Goal: Transaction & Acquisition: Purchase product/service

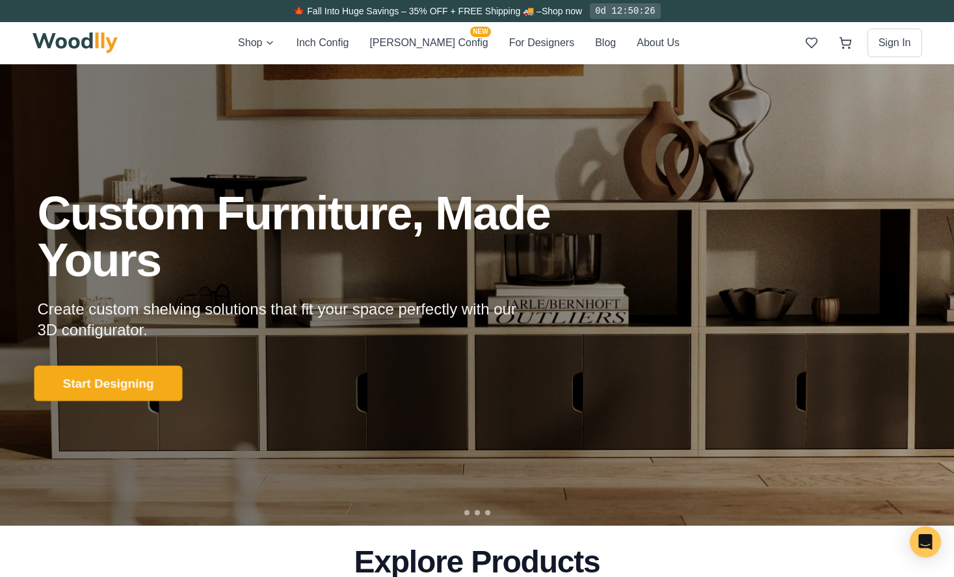
click at [120, 385] on button "Start Designing" at bounding box center [108, 384] width 148 height 36
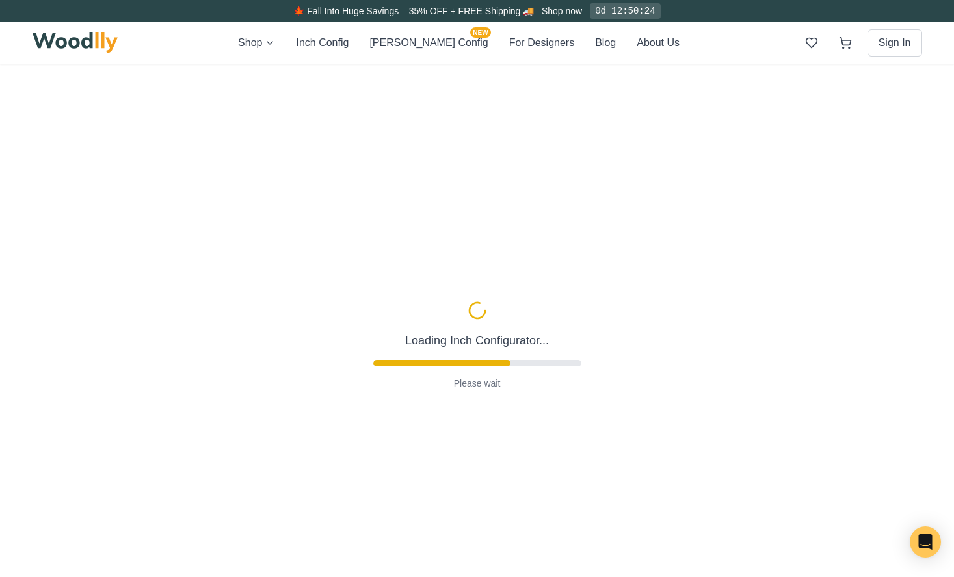
type input "56"
type input "2"
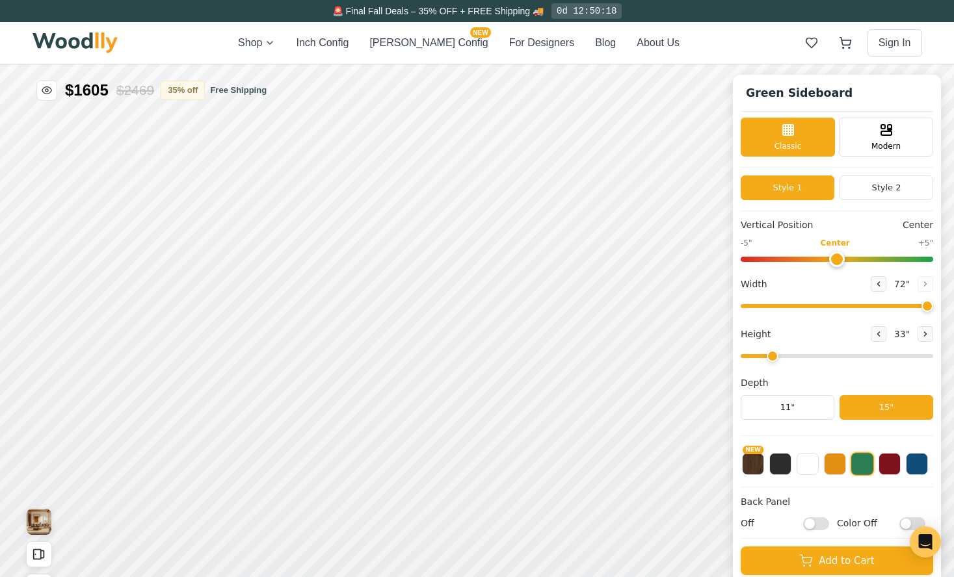
drag, startPoint x: 874, startPoint y: 305, endPoint x: 935, endPoint y: 302, distance: 61.2
type input "72"
click at [933, 304] on input "range" at bounding box center [836, 306] width 192 height 4
drag, startPoint x: 773, startPoint y: 359, endPoint x: 859, endPoint y: 359, distance: 85.8
type input "5"
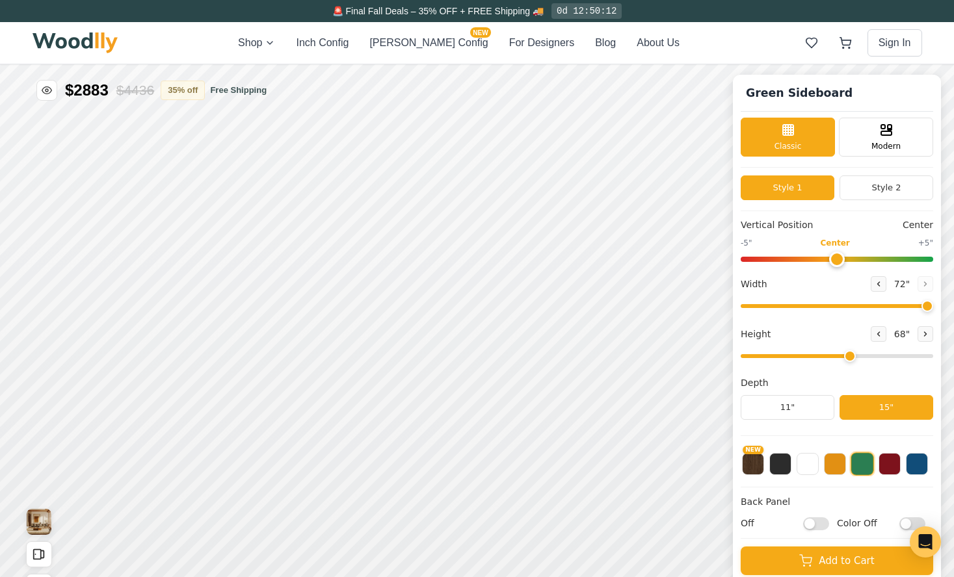
click at [859, 358] on input "range" at bounding box center [836, 356] width 192 height 4
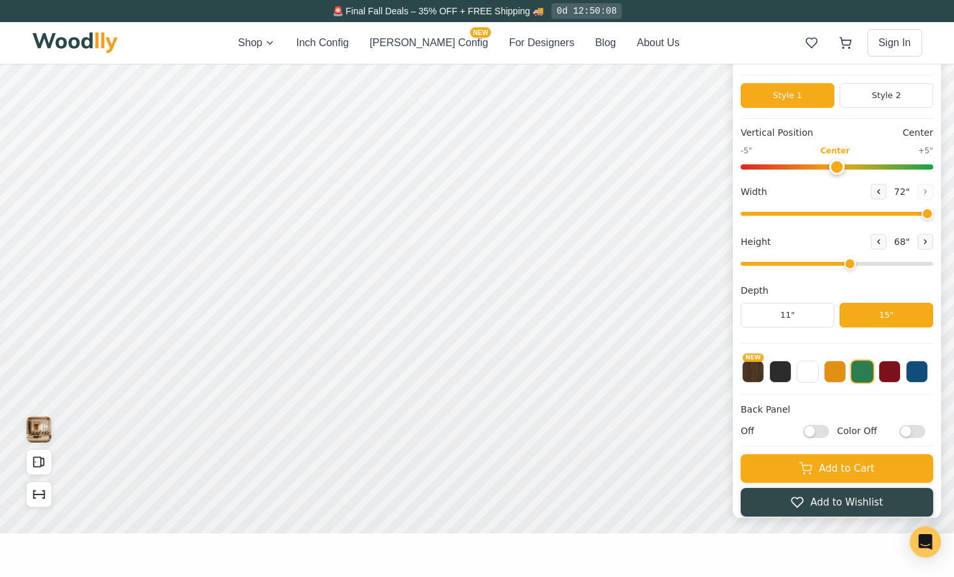
scroll to position [96, 0]
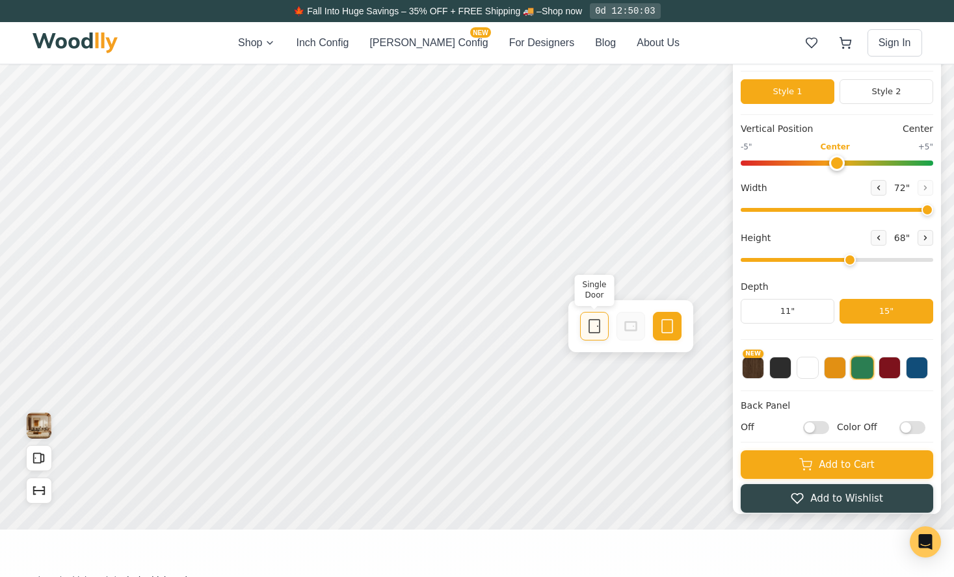
click at [595, 326] on icon at bounding box center [594, 326] width 16 height 16
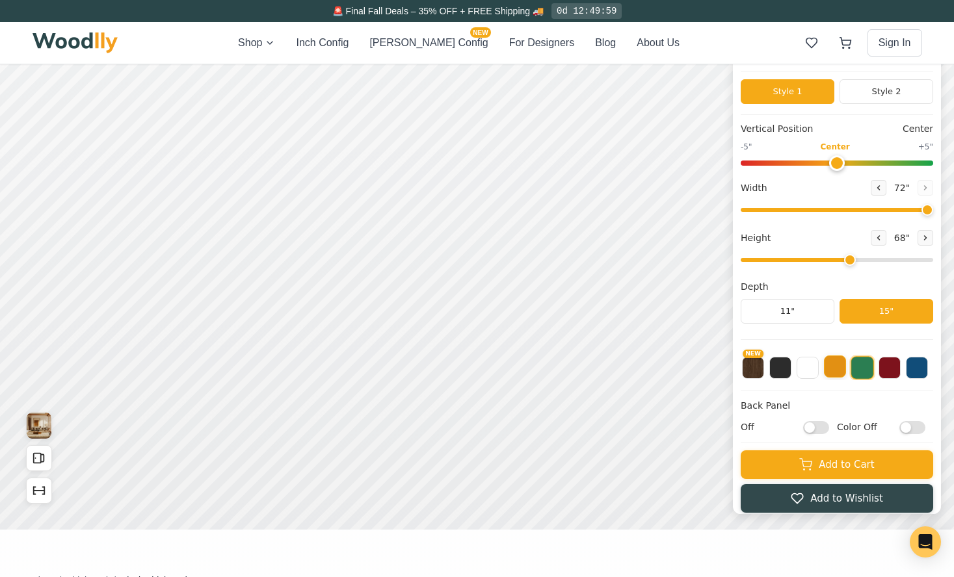
click at [834, 369] on button at bounding box center [835, 367] width 22 height 22
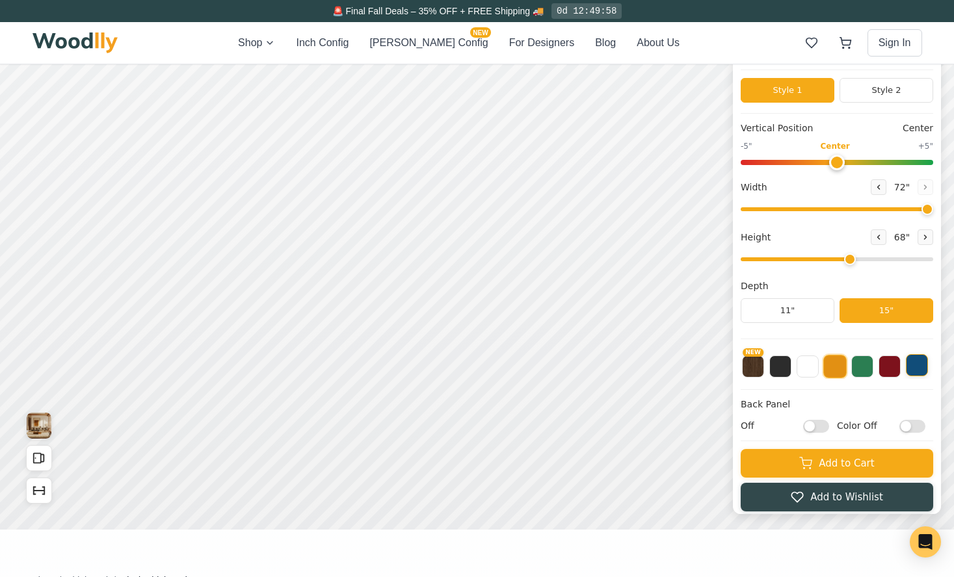
click at [918, 375] on button at bounding box center [916, 365] width 22 height 22
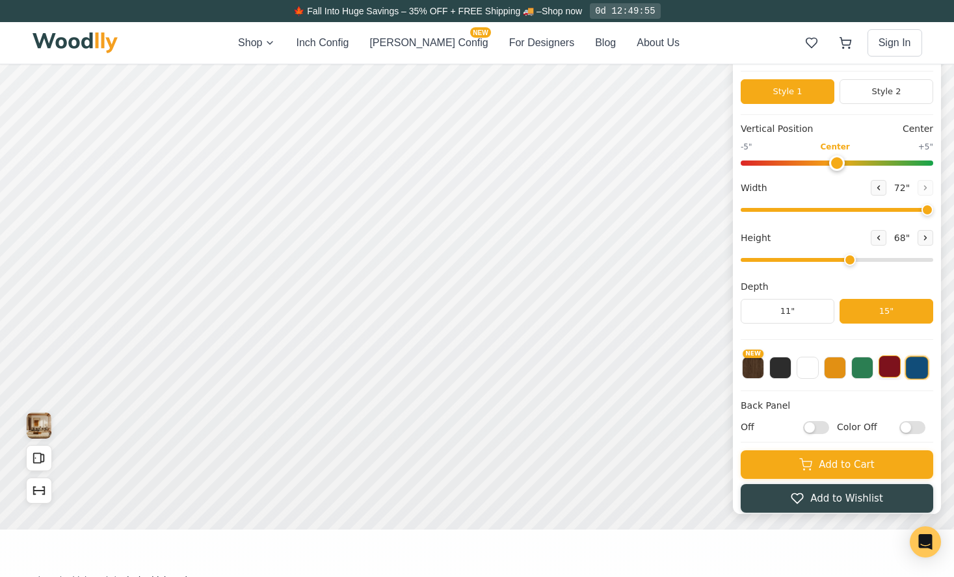
click at [887, 375] on button at bounding box center [889, 367] width 22 height 22
click at [864, 374] on button at bounding box center [862, 367] width 22 height 22
click at [829, 370] on button at bounding box center [835, 367] width 22 height 22
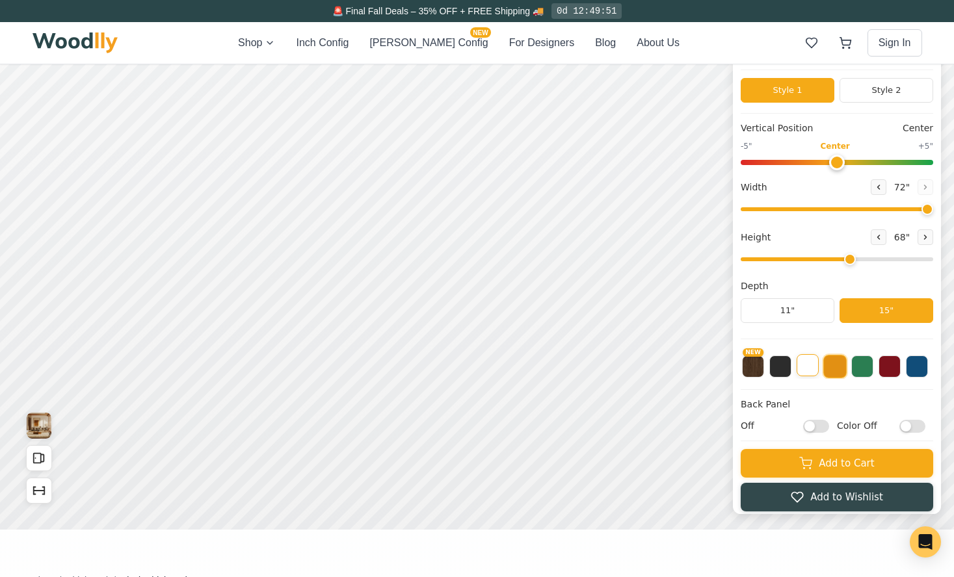
click at [807, 374] on button at bounding box center [807, 365] width 22 height 22
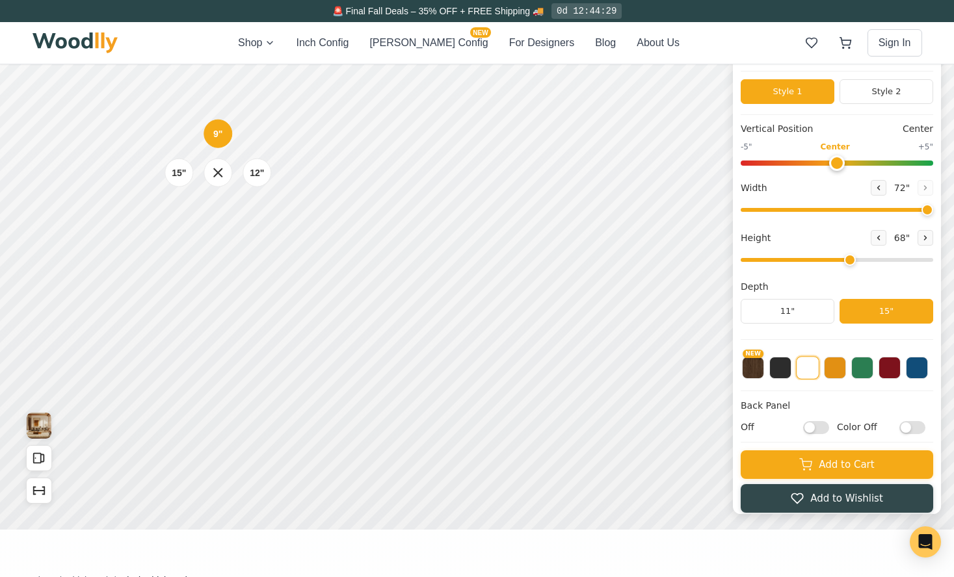
click at [173, 226] on div "9" 12" 15"" at bounding box center [218, 173] width 130 height 130
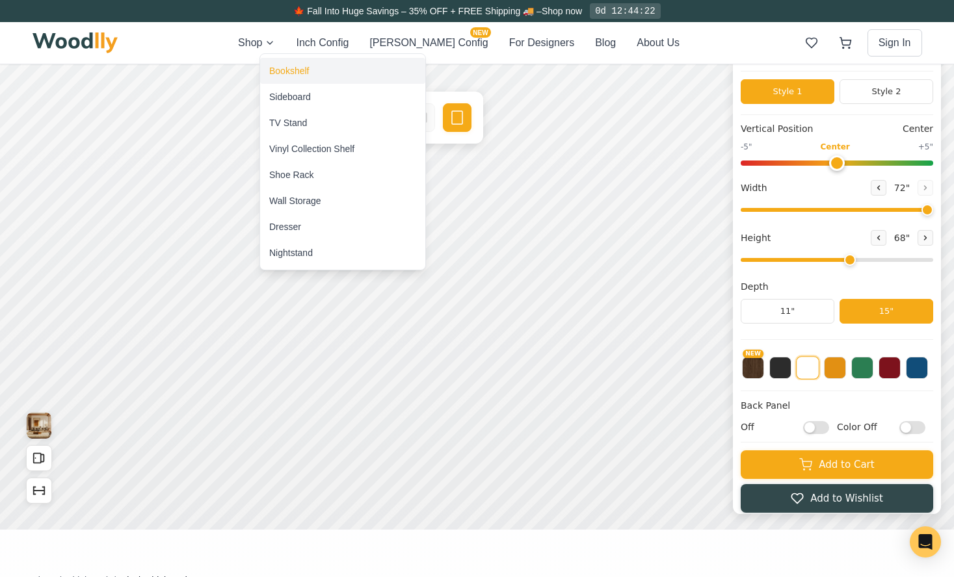
click at [279, 73] on div "Bookshelf" at bounding box center [289, 70] width 40 height 13
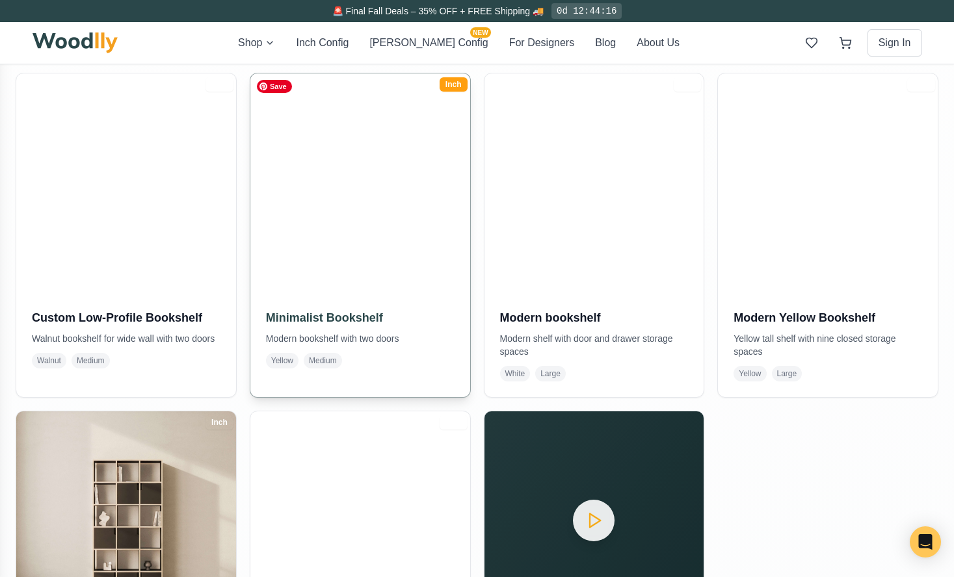
scroll to position [638, 0]
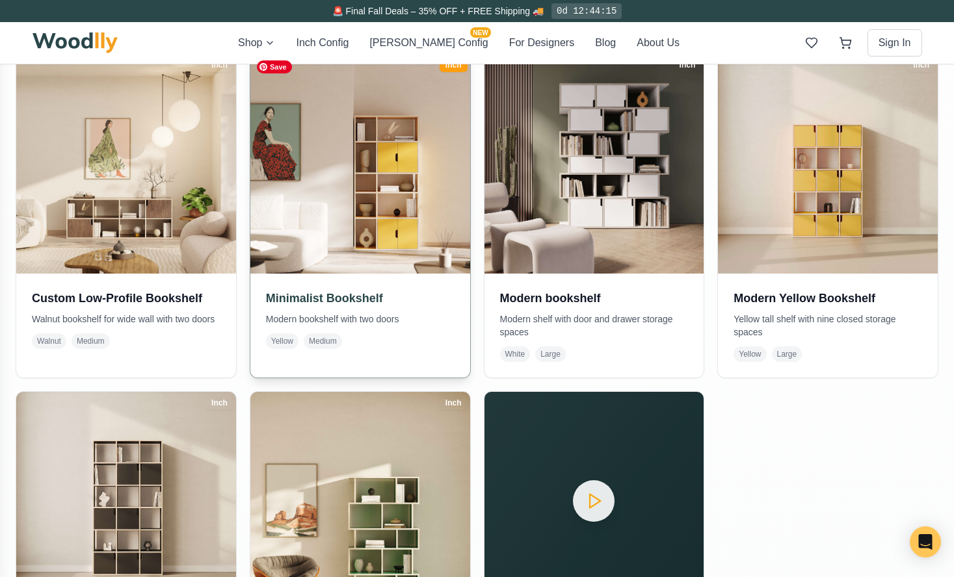
click at [385, 197] on img at bounding box center [359, 163] width 231 height 231
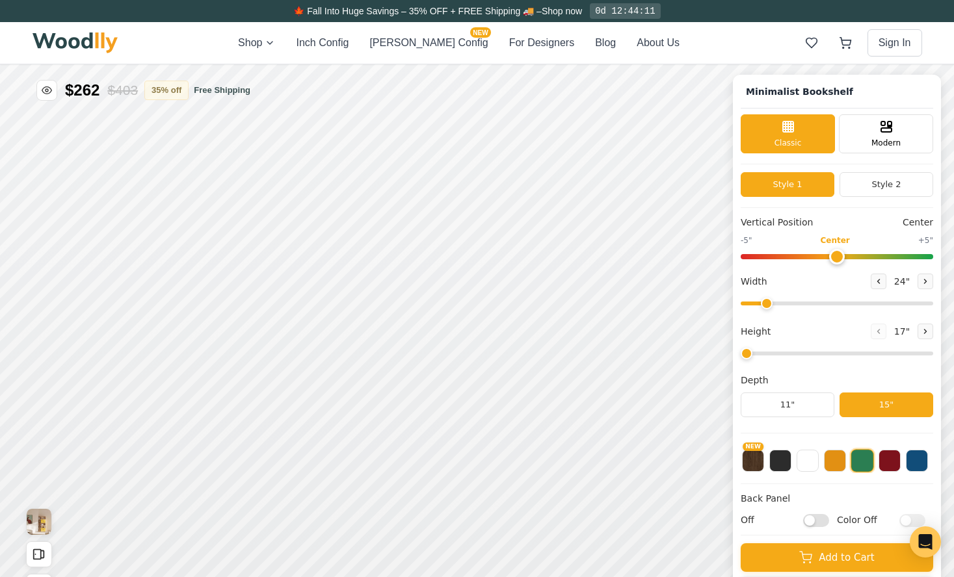
type input "-5"
type input "32"
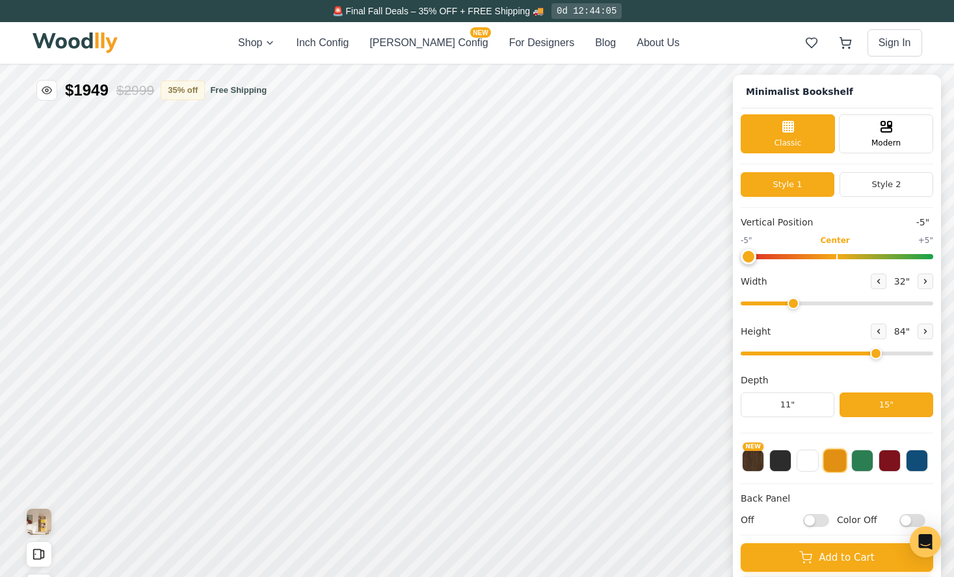
type input "5"
drag, startPoint x: 848, startPoint y: 354, endPoint x: 855, endPoint y: 354, distance: 7.8
click at [855, 354] on input "range" at bounding box center [836, 354] width 192 height 4
drag, startPoint x: 795, startPoint y: 305, endPoint x: 816, endPoint y: 306, distance: 21.5
click at [816, 305] on input "range" at bounding box center [836, 304] width 192 height 4
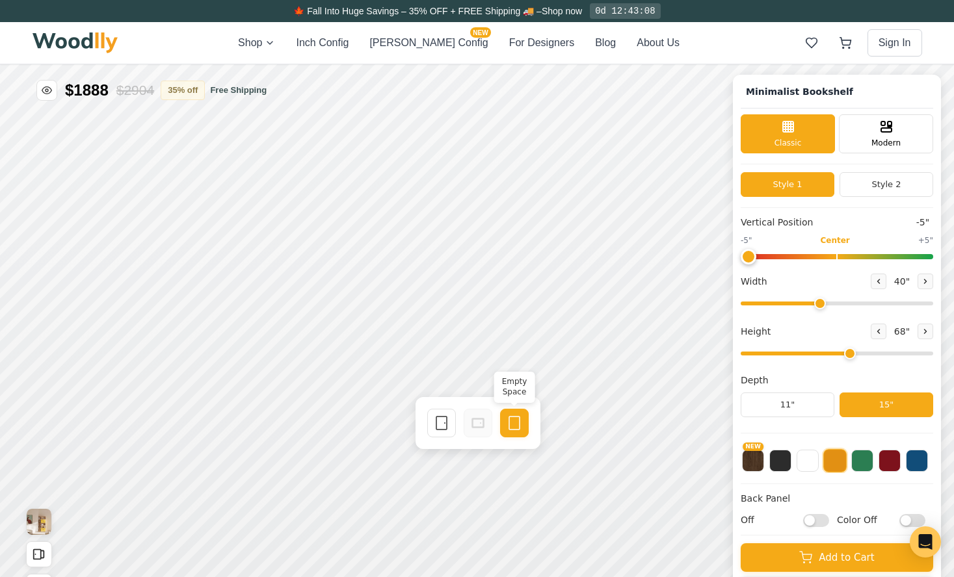
click at [506, 428] on icon at bounding box center [514, 423] width 16 height 16
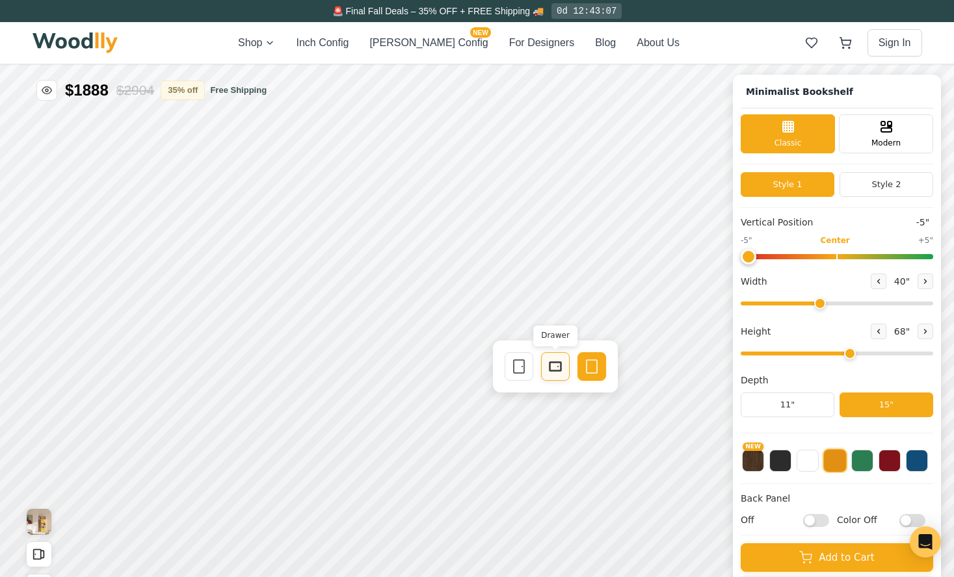
click at [554, 373] on icon at bounding box center [555, 367] width 16 height 16
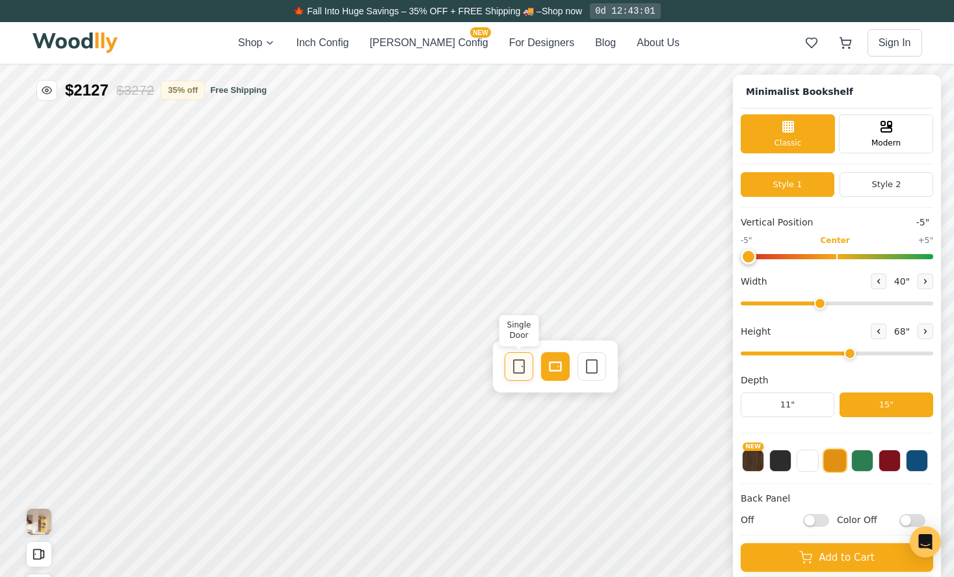
click at [519, 374] on icon at bounding box center [519, 367] width 16 height 16
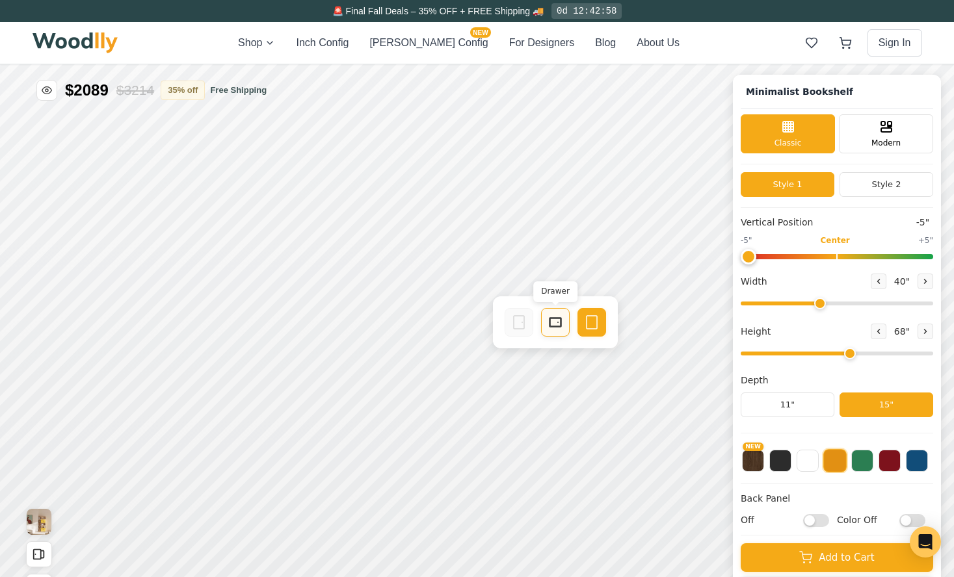
click at [552, 326] on rect at bounding box center [555, 322] width 12 height 9
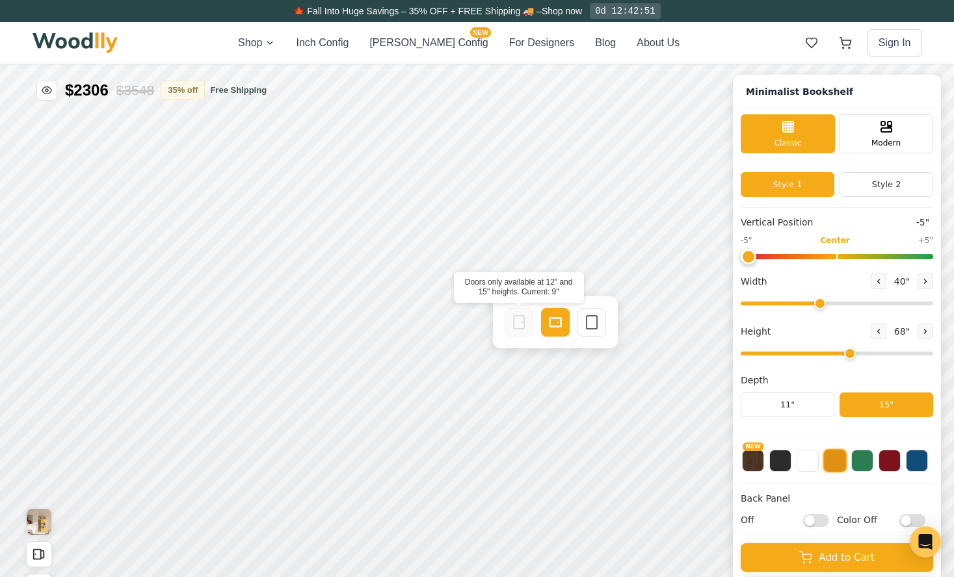
click at [519, 330] on icon at bounding box center [519, 323] width 16 height 16
click at [595, 328] on icon at bounding box center [592, 323] width 16 height 16
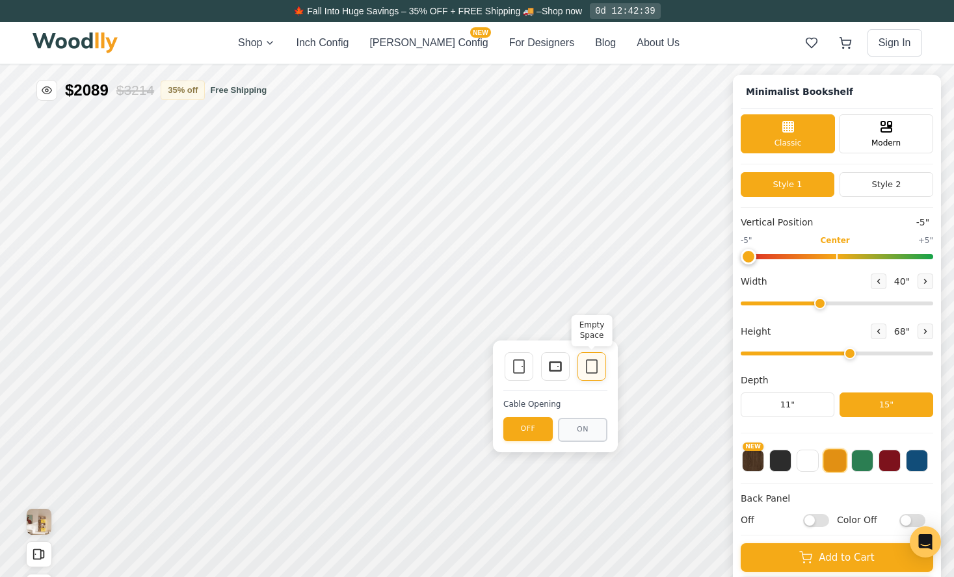
click at [592, 376] on div "Empty Space" at bounding box center [591, 366] width 29 height 29
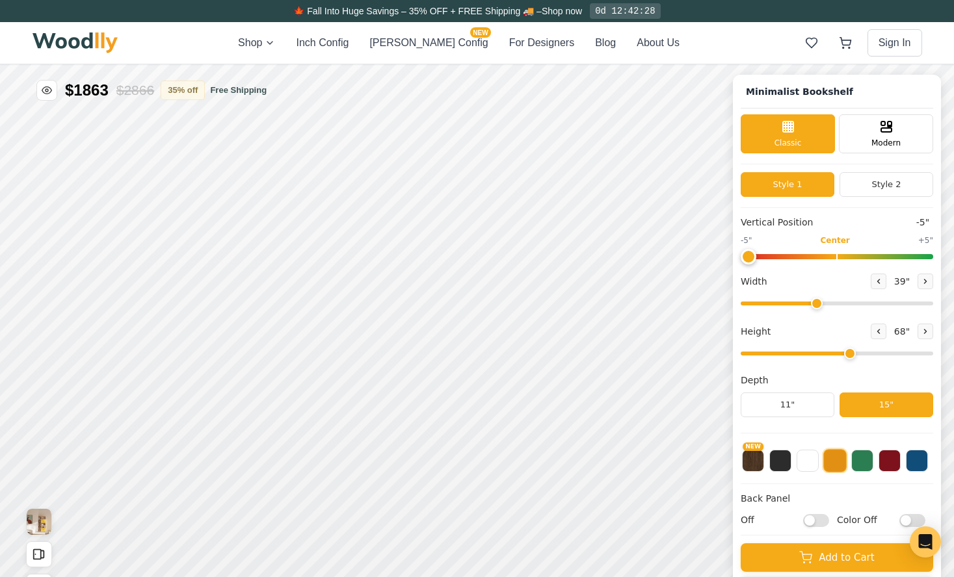
click at [814, 305] on input "range" at bounding box center [836, 304] width 192 height 4
click at [811, 305] on input "range" at bounding box center [836, 304] width 192 height 4
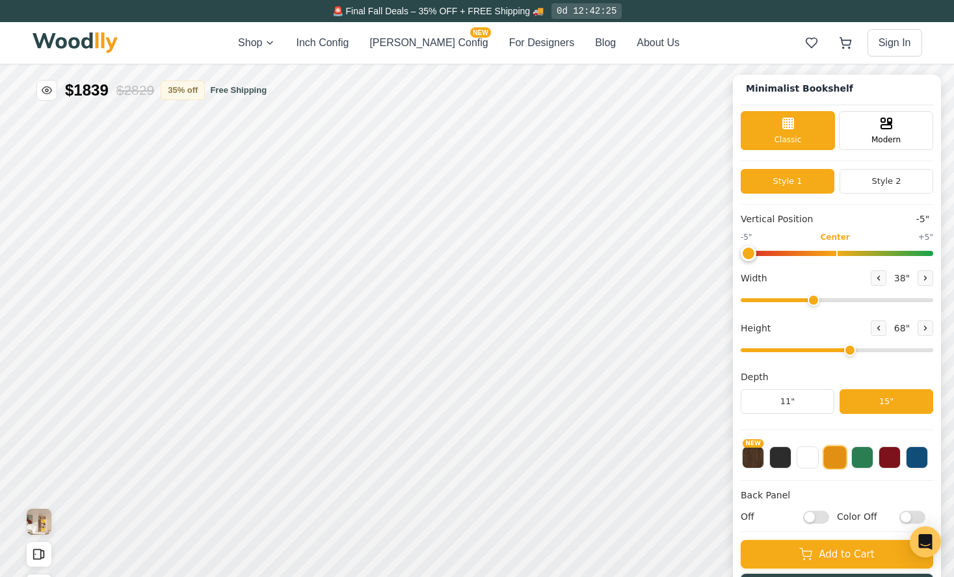
click at [811, 307] on div "Vertical Position -5" -5" Center +5" Width 38 " Height 68 " Depth 11" 15"" at bounding box center [836, 322] width 192 height 218
type input "36"
click at [805, 299] on input "range" at bounding box center [836, 300] width 192 height 4
click at [808, 460] on button at bounding box center [807, 456] width 22 height 22
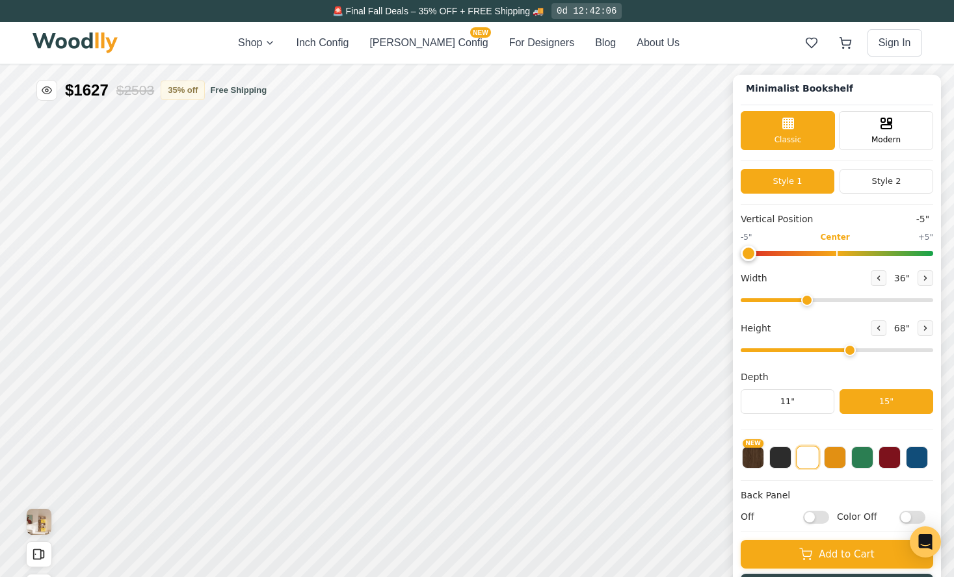
click at [810, 515] on input "Off" at bounding box center [816, 517] width 26 height 13
click at [819, 515] on input "On" at bounding box center [816, 517] width 26 height 13
checkbox input "false"
click at [905, 519] on input "Color Off" at bounding box center [912, 517] width 26 height 13
click at [916, 517] on input "Color On" at bounding box center [912, 517] width 26 height 13
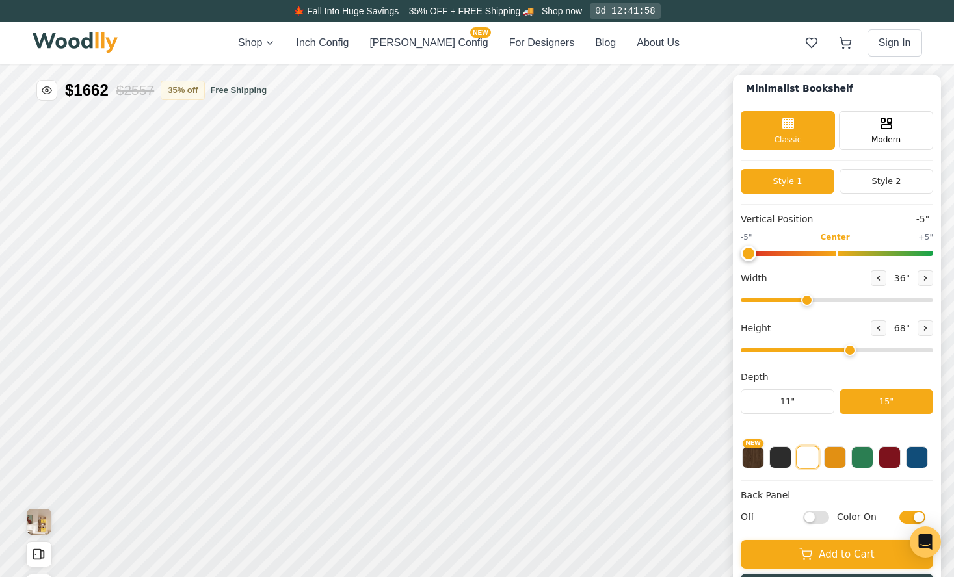
checkbox input "false"
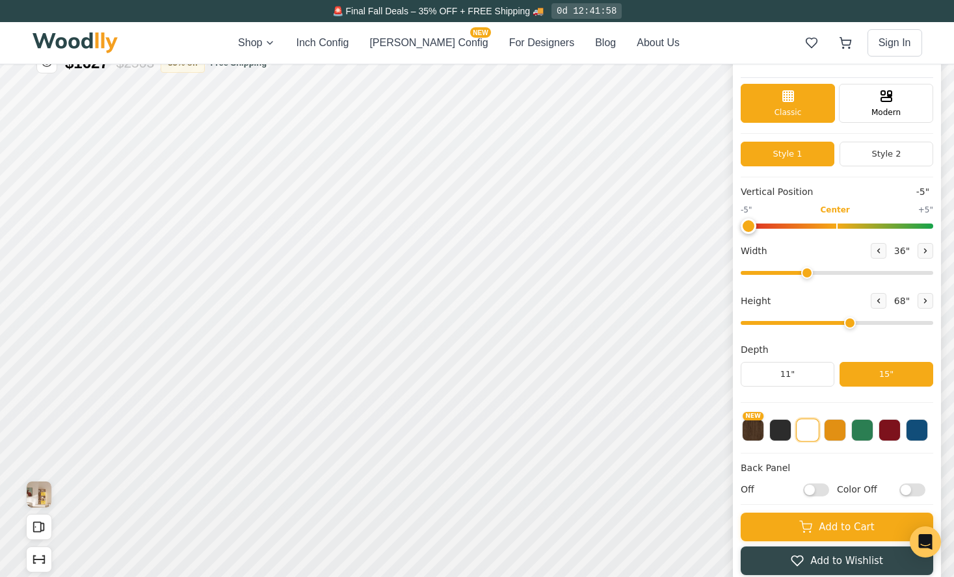
scroll to position [0, 0]
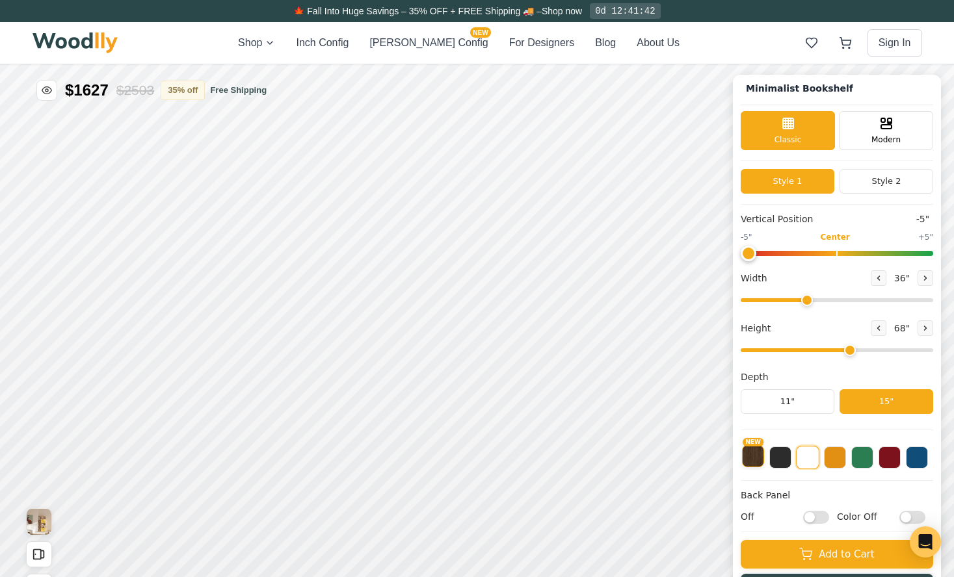
click at [747, 451] on button "NEW" at bounding box center [753, 456] width 22 height 22
click at [809, 456] on button at bounding box center [807, 456] width 22 height 22
click at [519, 369] on rect at bounding box center [515, 366] width 10 height 13
drag, startPoint x: 802, startPoint y: 298, endPoint x: 794, endPoint y: 294, distance: 9.3
click at [794, 298] on input "range" at bounding box center [836, 300] width 192 height 4
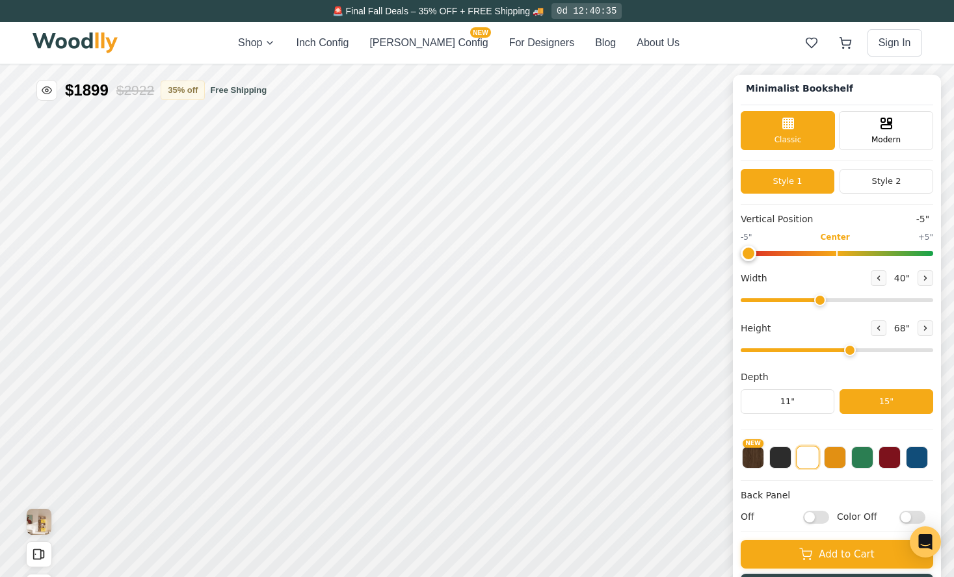
drag, startPoint x: 794, startPoint y: 294, endPoint x: 818, endPoint y: 320, distance: 35.9
type input "40"
click at [818, 302] on input "range" at bounding box center [836, 300] width 192 height 4
click at [868, 178] on button "Style 2" at bounding box center [886, 181] width 94 height 25
click at [793, 175] on button "Style 1" at bounding box center [787, 181] width 94 height 25
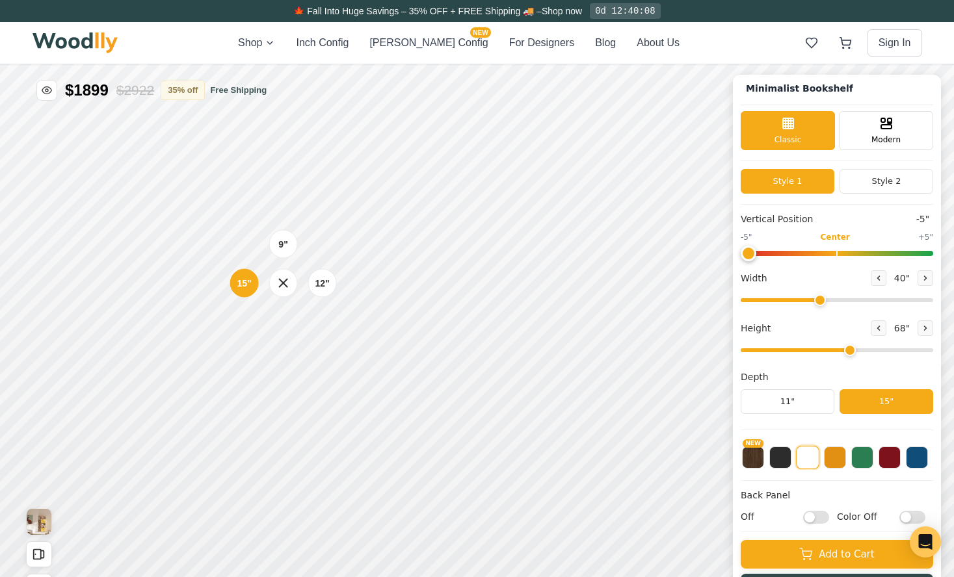
click at [281, 335] on div "9" 12" 15"" at bounding box center [283, 283] width 130 height 130
click at [236, 330] on div "9" 12" 15"" at bounding box center [283, 283] width 130 height 130
click at [278, 282] on icon at bounding box center [283, 283] width 16 height 16
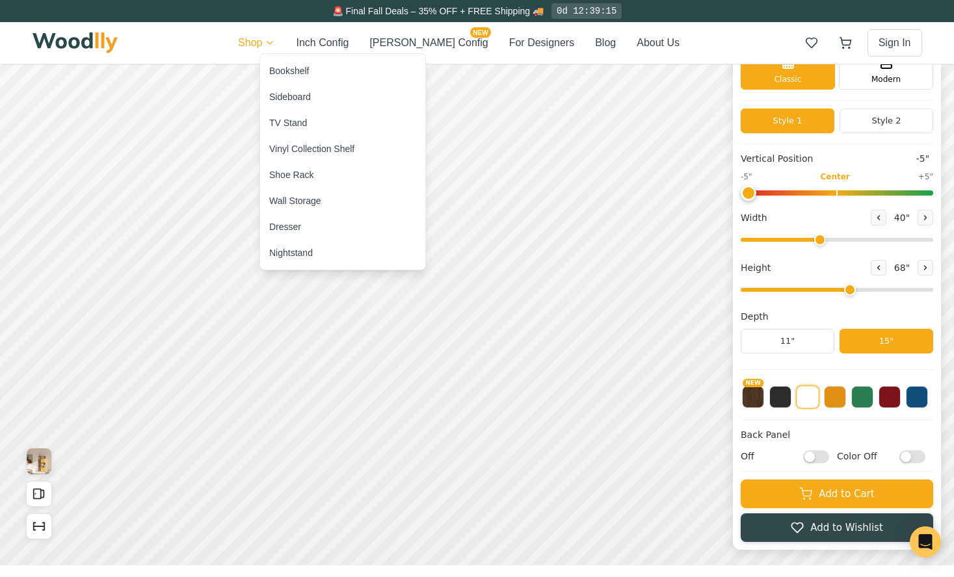
click at [283, 73] on div "Bookshelf" at bounding box center [289, 70] width 40 height 13
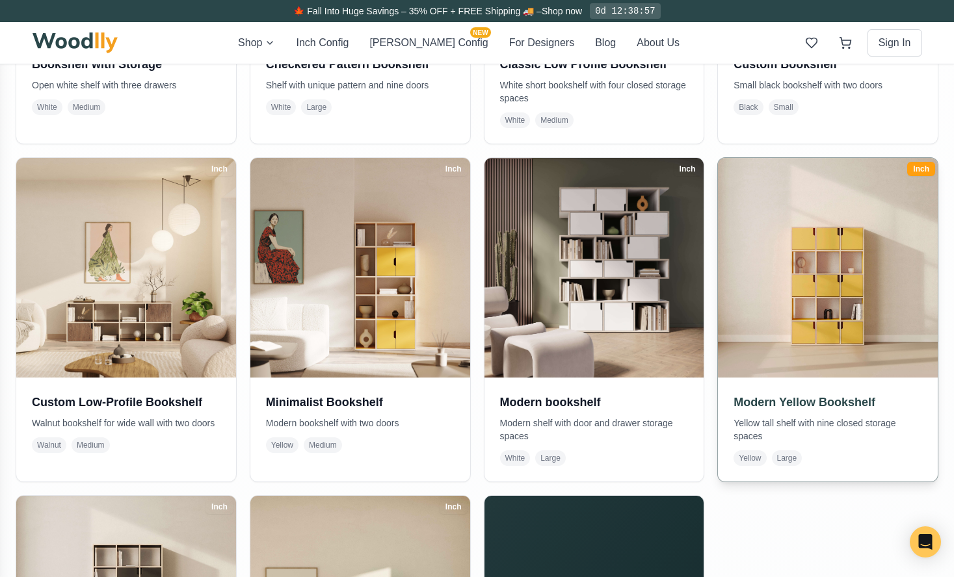
scroll to position [508, 0]
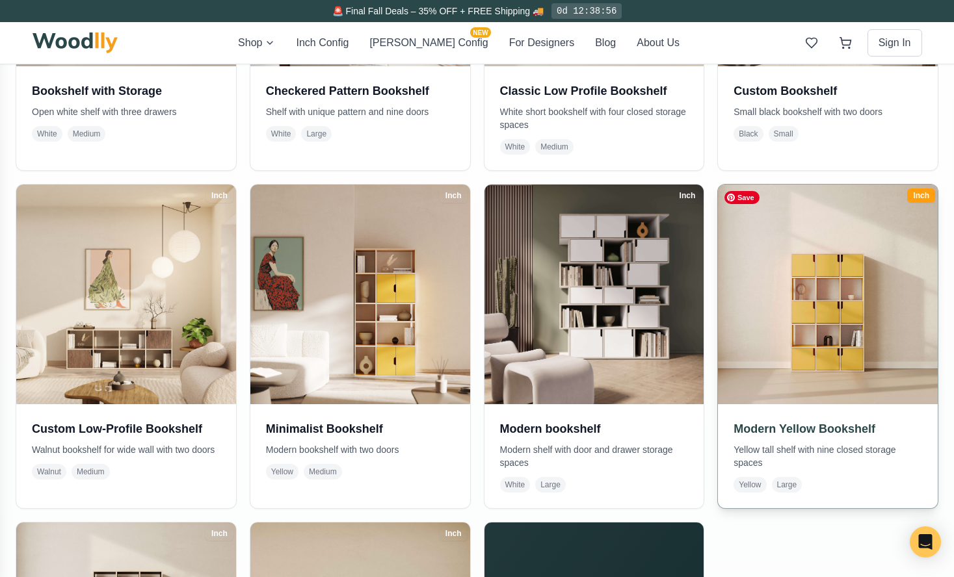
click at [827, 353] on img at bounding box center [827, 294] width 231 height 231
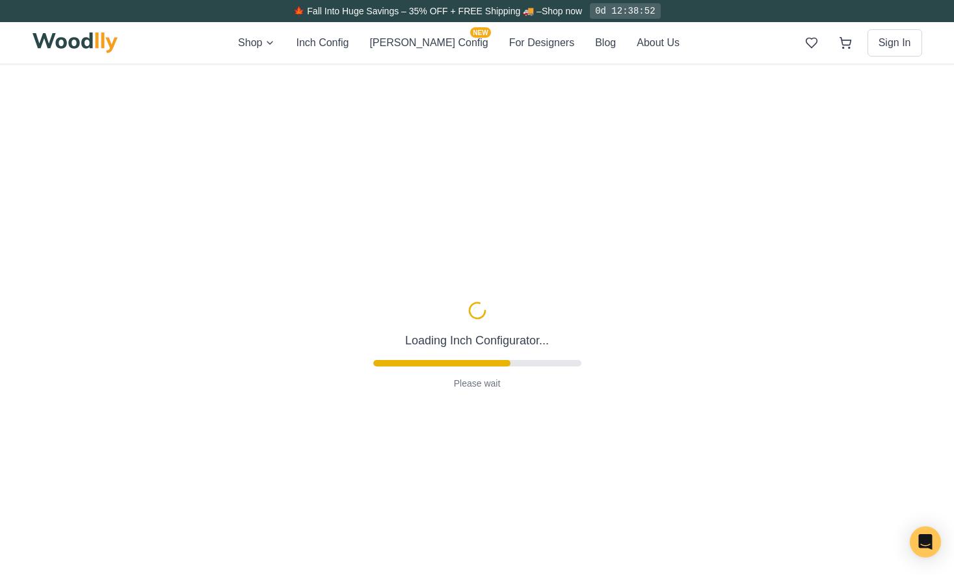
type input "45"
type input "5"
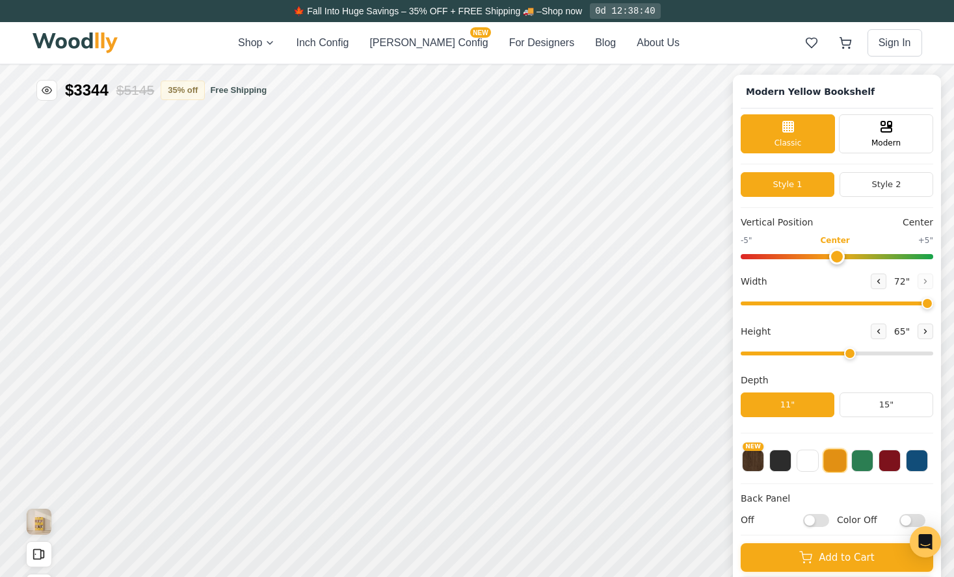
drag, startPoint x: 833, startPoint y: 302, endPoint x: 923, endPoint y: 302, distance: 89.7
type input "72"
click at [924, 302] on input "range" at bounding box center [836, 304] width 192 height 4
drag, startPoint x: 847, startPoint y: 352, endPoint x: 879, endPoint y: 354, distance: 32.6
click at [879, 354] on input "range" at bounding box center [836, 354] width 192 height 4
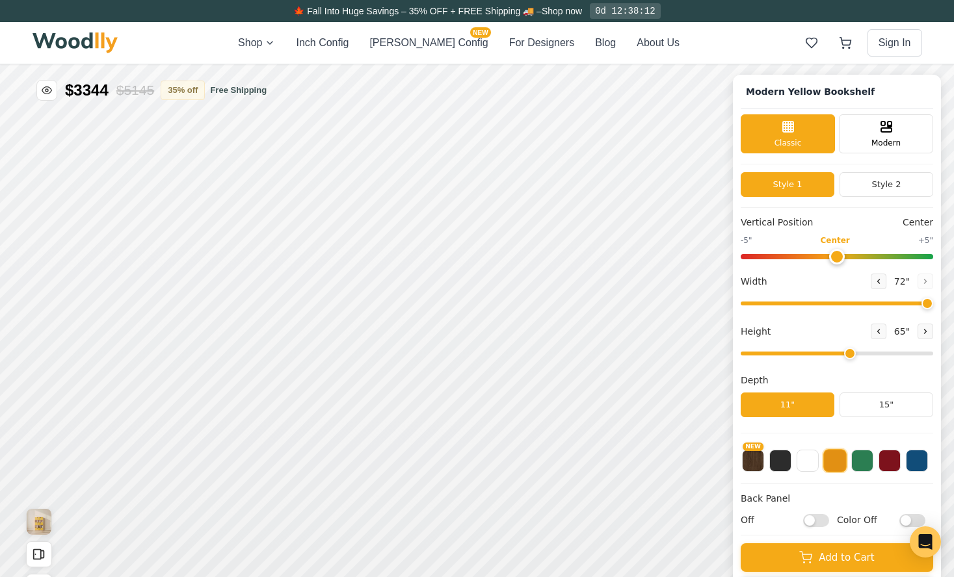
drag, startPoint x: 872, startPoint y: 353, endPoint x: 858, endPoint y: 356, distance: 14.0
type input "5"
click at [858, 356] on input "range" at bounding box center [836, 354] width 192 height 4
click at [807, 465] on button at bounding box center [807, 459] width 22 height 22
click at [176, 335] on div "15"" at bounding box center [178, 335] width 15 height 14
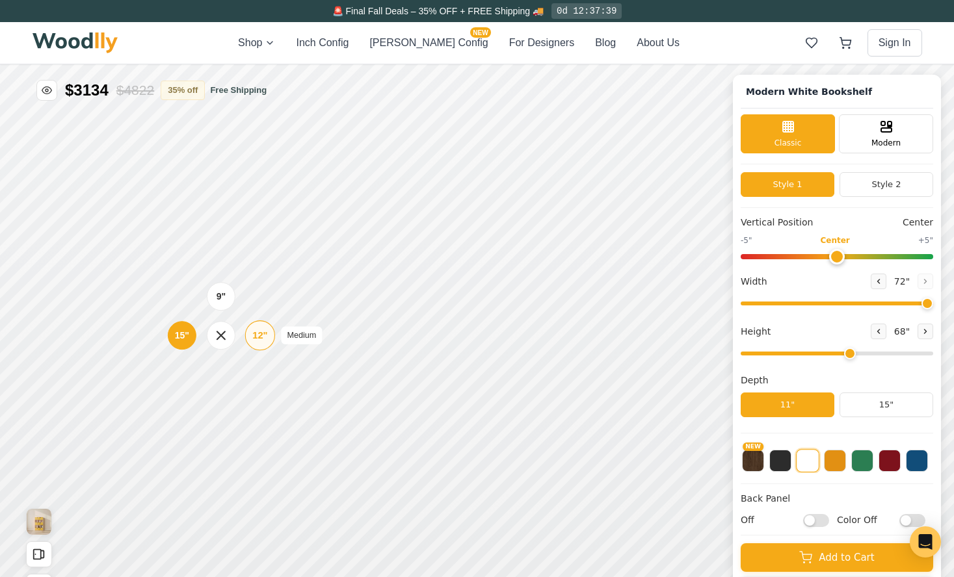
click at [257, 337] on div "12"" at bounding box center [259, 335] width 15 height 14
click at [182, 441] on div "15"" at bounding box center [179, 440] width 15 height 14
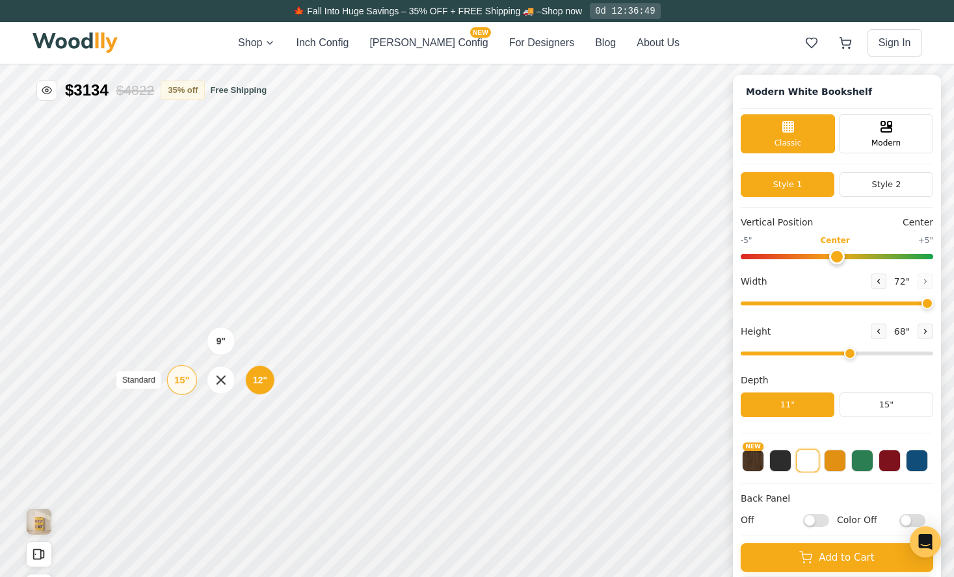
click at [181, 378] on div "15"" at bounding box center [181, 380] width 15 height 14
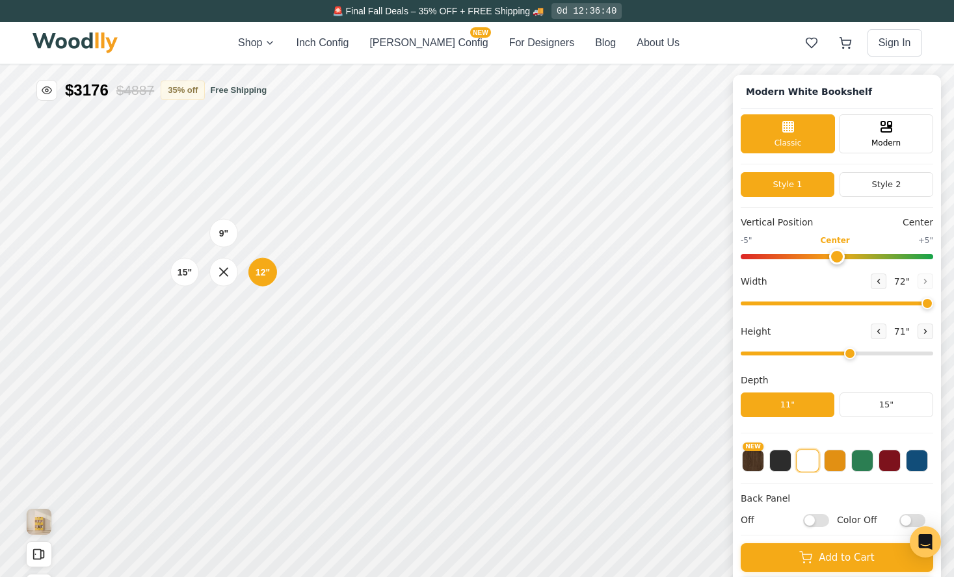
click at [194, 210] on div "9" 12" 15"" at bounding box center [224, 272] width 130 height 130
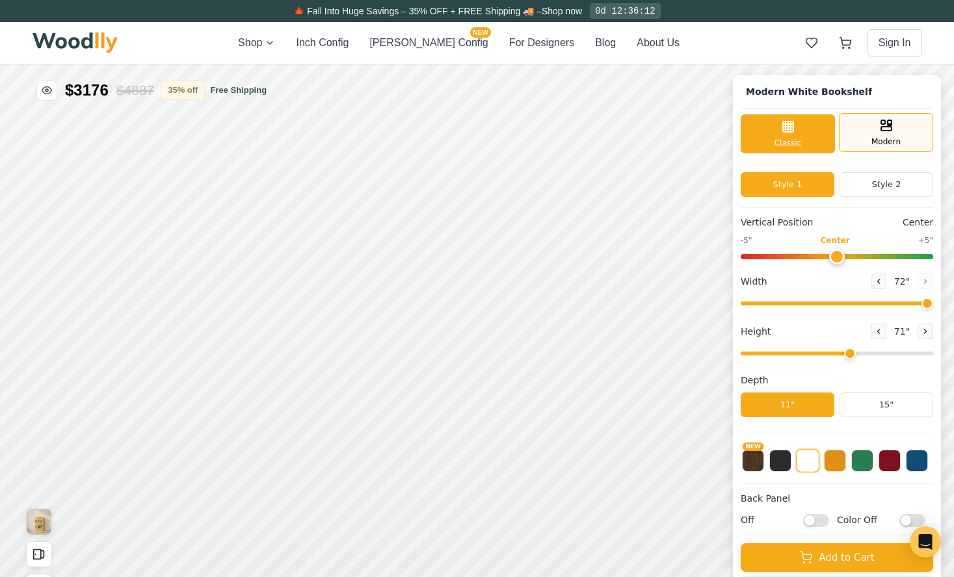
click at [902, 146] on div "Modern" at bounding box center [885, 132] width 94 height 39
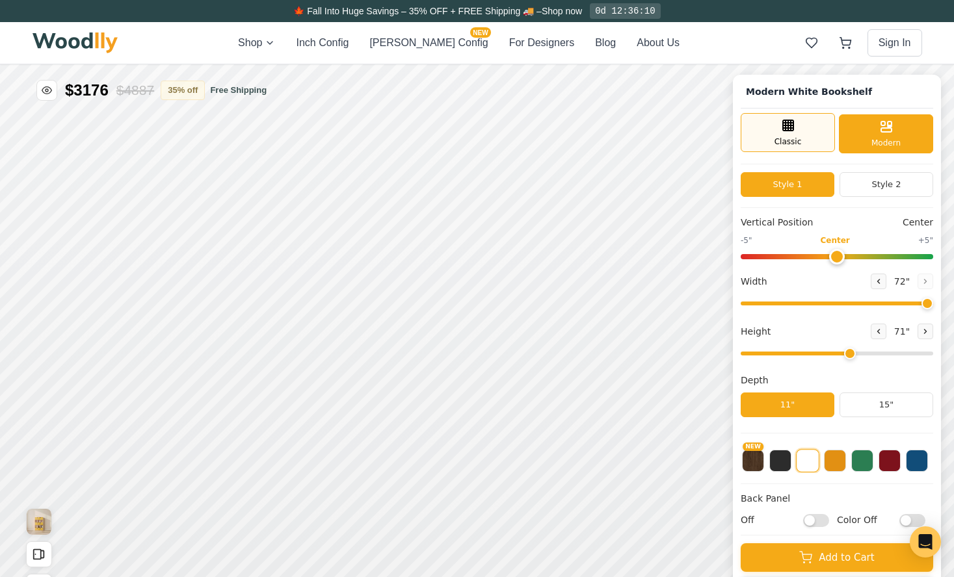
click at [799, 131] on div "Classic" at bounding box center [787, 132] width 94 height 39
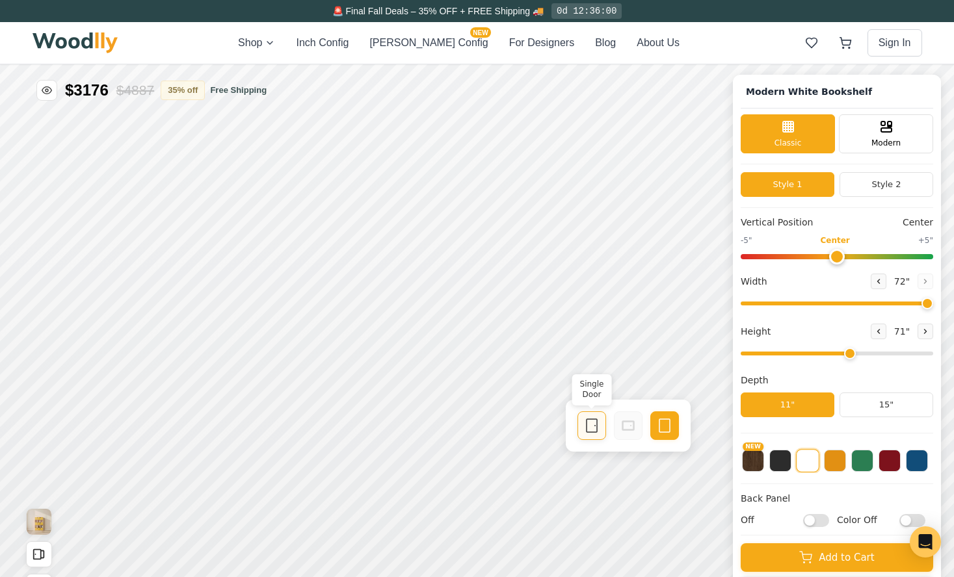
click at [590, 428] on icon at bounding box center [592, 426] width 16 height 16
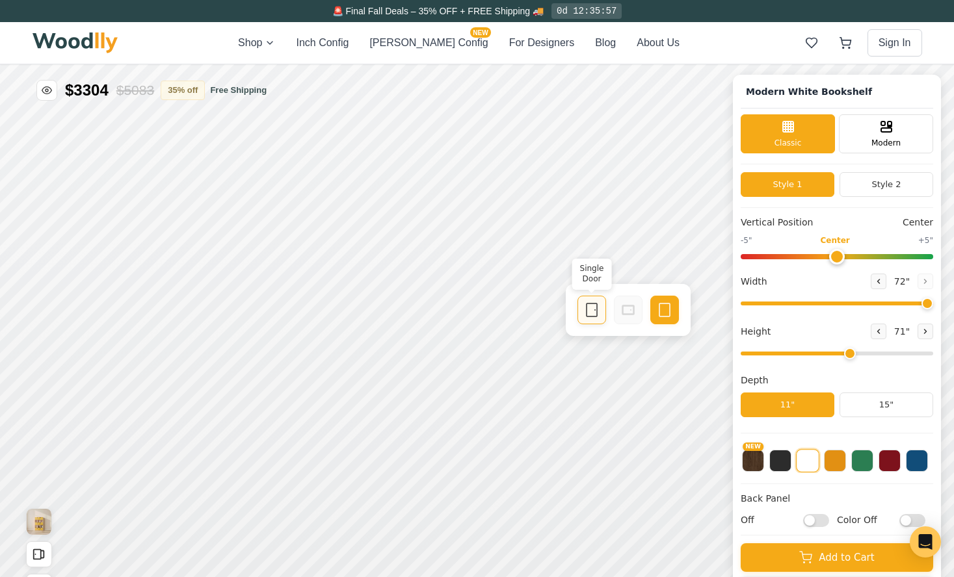
click at [587, 307] on icon at bounding box center [592, 310] width 16 height 16
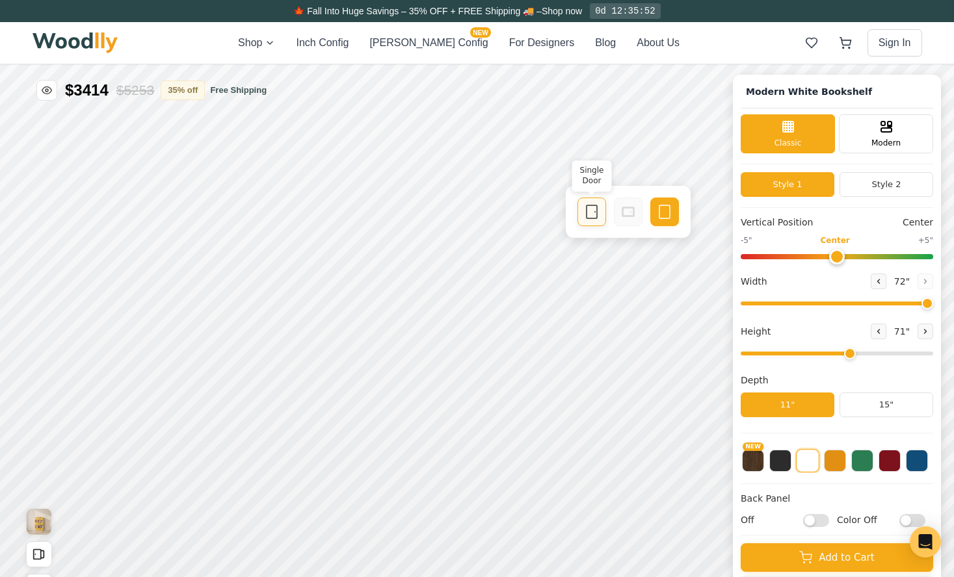
click at [595, 218] on rect at bounding box center [591, 211] width 10 height 13
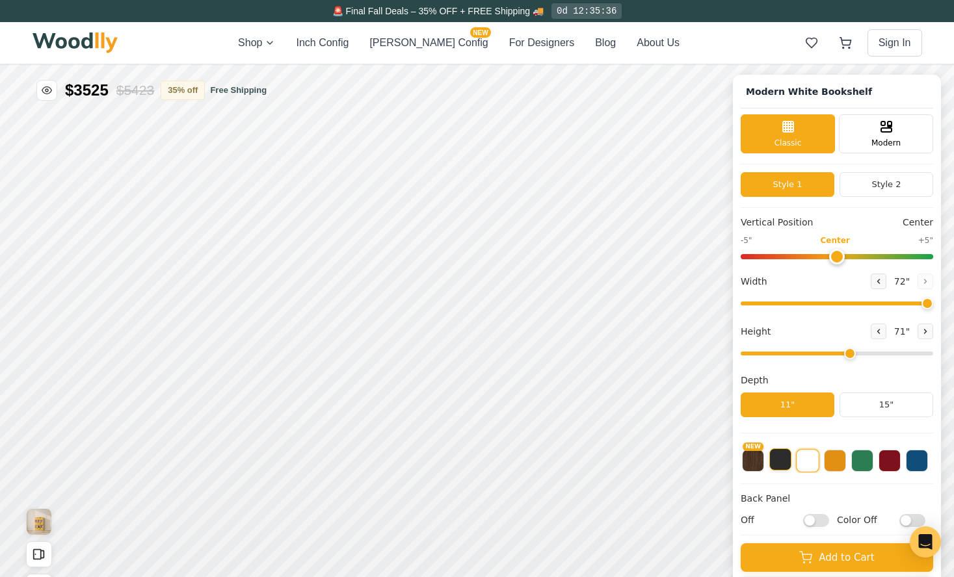
scroll to position [5, 0]
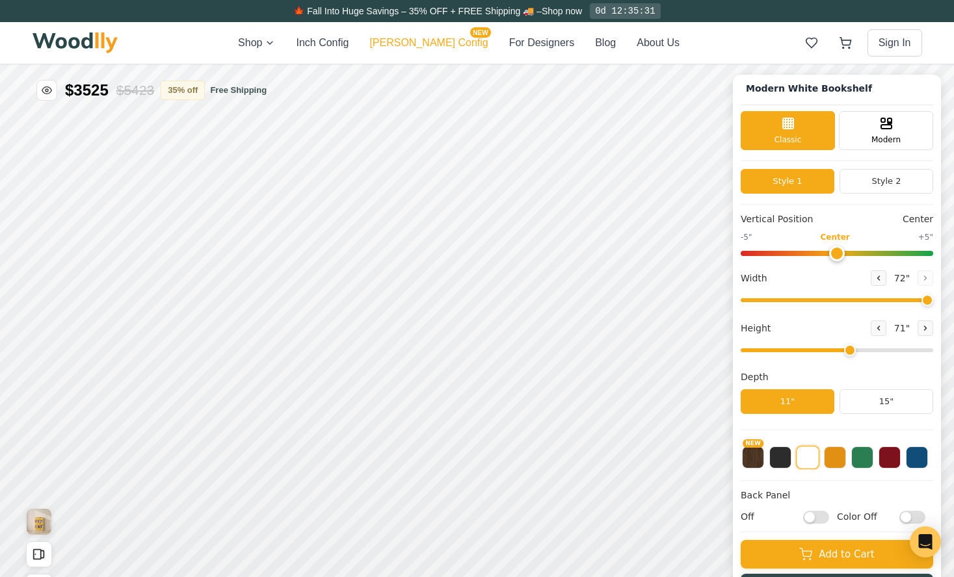
click at [415, 45] on button "[PERSON_NAME] Config NEW" at bounding box center [428, 43] width 118 height 16
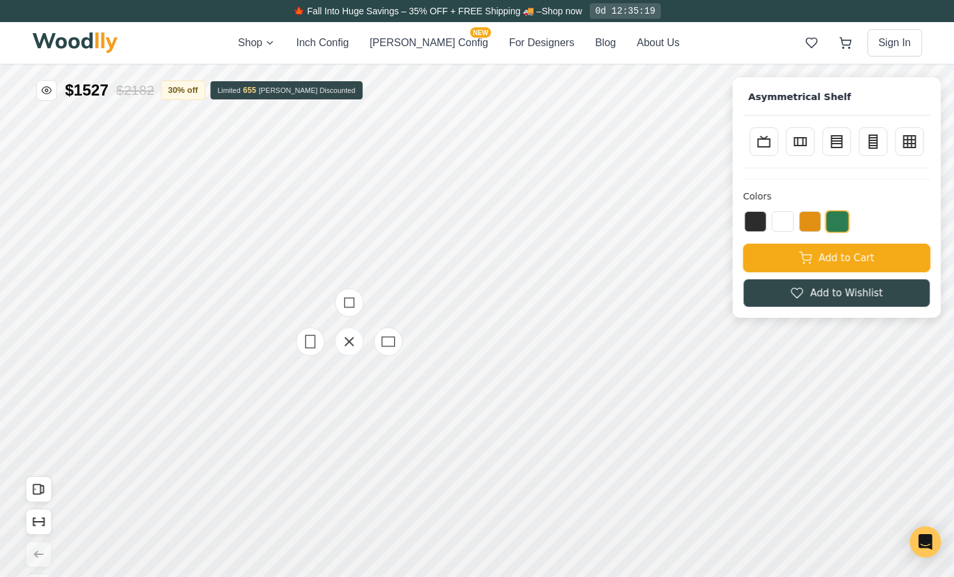
click at [385, 277] on div at bounding box center [349, 342] width 130 height 130
click at [45, 491] on icon "Open All Doors" at bounding box center [39, 489] width 14 height 14
click at [335, 42] on button "Inch Config" at bounding box center [322, 43] width 53 height 16
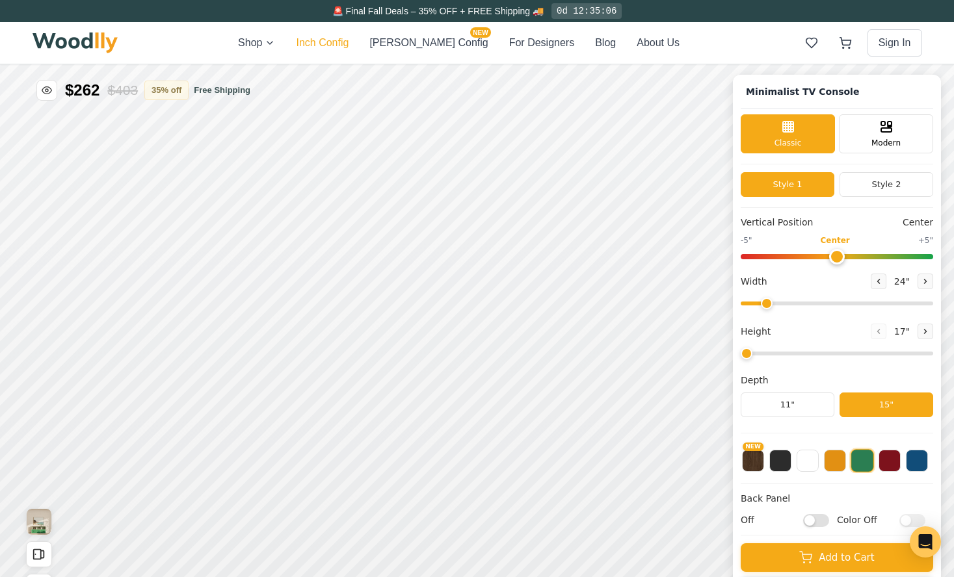
type input "63"
drag, startPoint x: 775, startPoint y: 356, endPoint x: 840, endPoint y: 356, distance: 64.3
type input "5"
click at [840, 356] on input "range" at bounding box center [836, 354] width 192 height 4
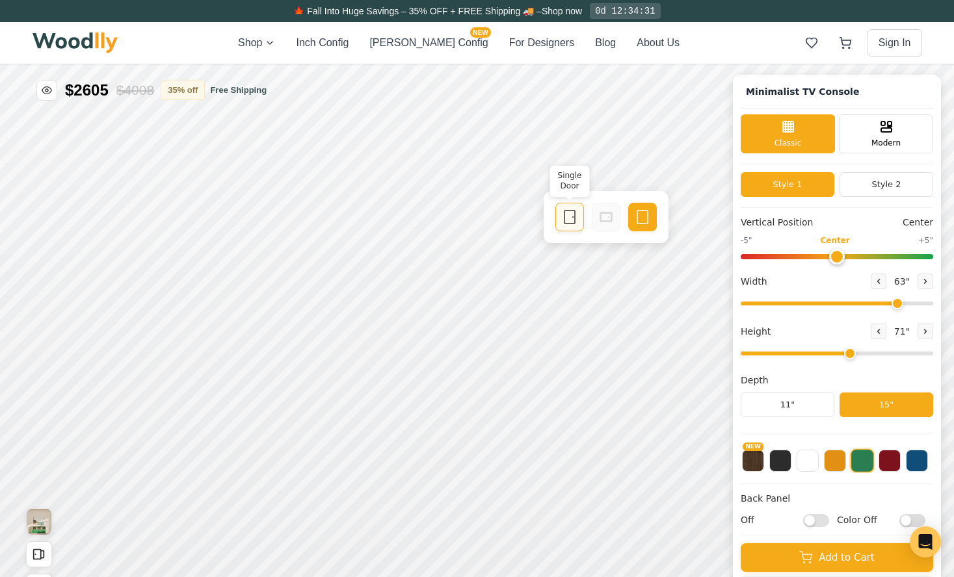
click at [568, 222] on icon at bounding box center [570, 217] width 16 height 16
click at [478, 220] on div "Single Door" at bounding box center [490, 217] width 29 height 29
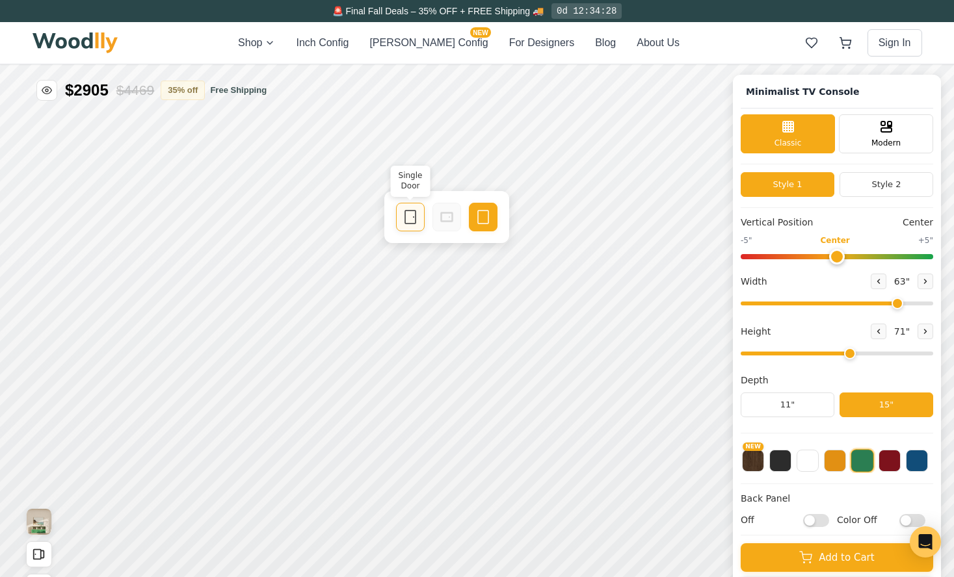
click at [400, 213] on div "Single Door" at bounding box center [410, 217] width 29 height 29
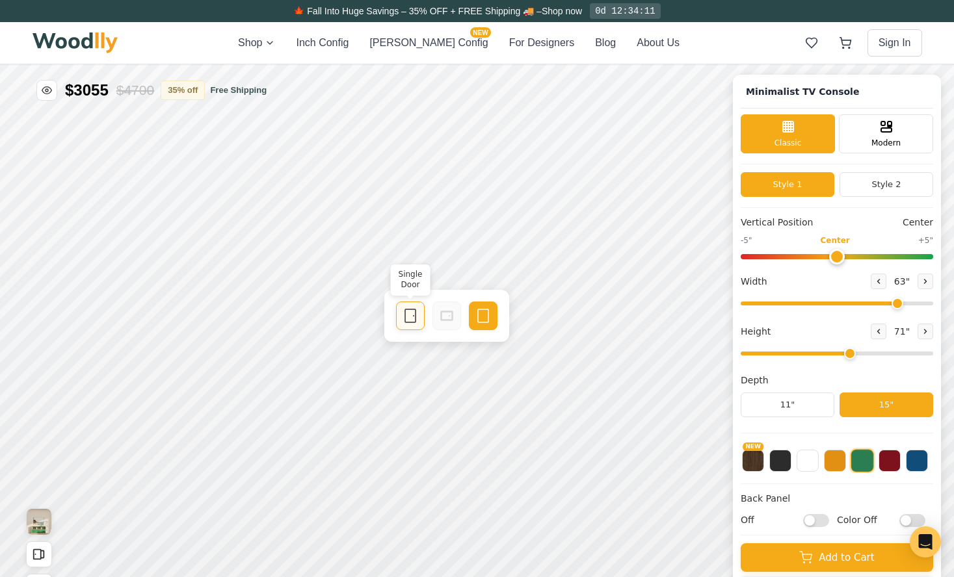
click at [413, 326] on div "Single Door" at bounding box center [410, 316] width 29 height 29
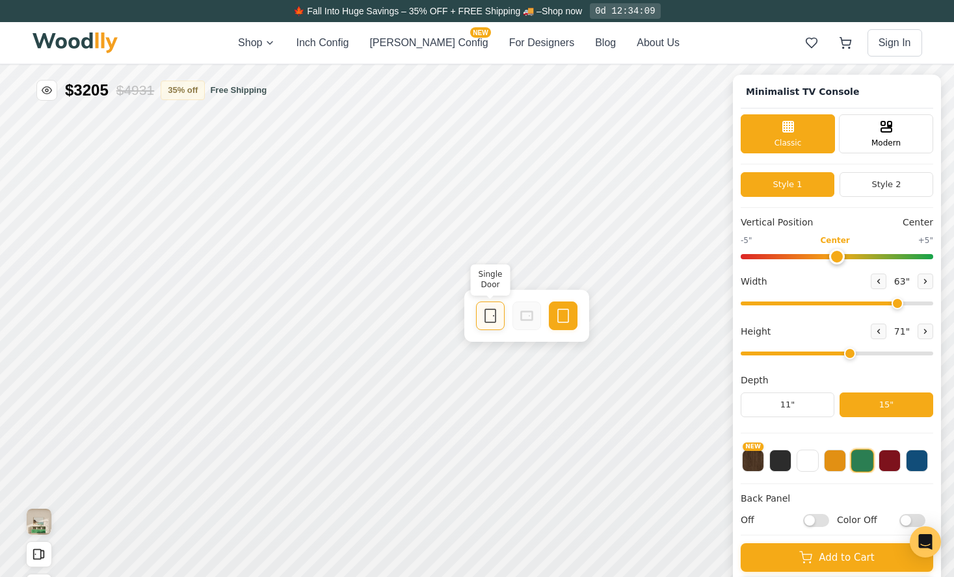
click at [497, 322] on icon at bounding box center [490, 316] width 16 height 16
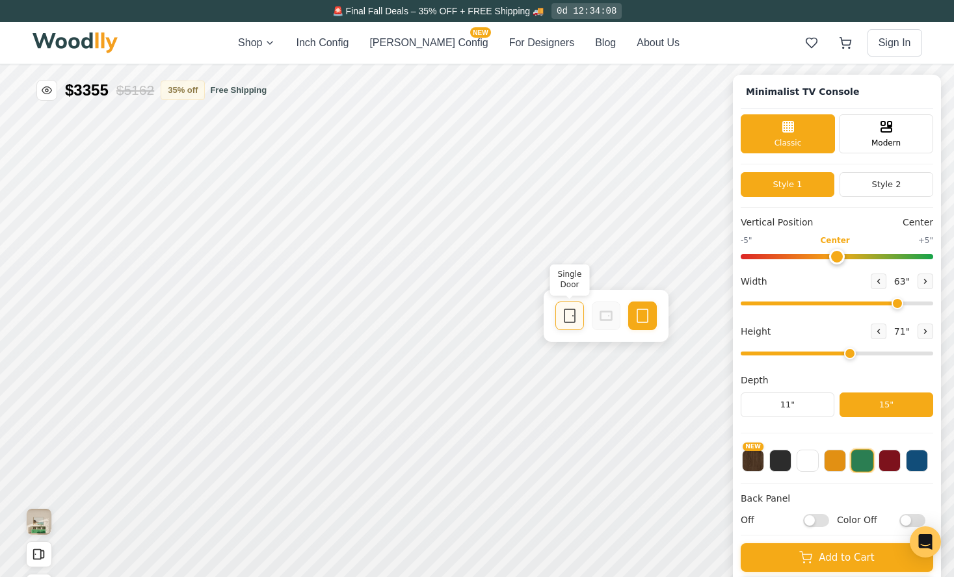
click at [565, 317] on icon at bounding box center [570, 316] width 16 height 16
drag, startPoint x: 898, startPoint y: 301, endPoint x: 933, endPoint y: 298, distance: 35.8
type input "72"
click at [933, 302] on input "range" at bounding box center [836, 304] width 192 height 4
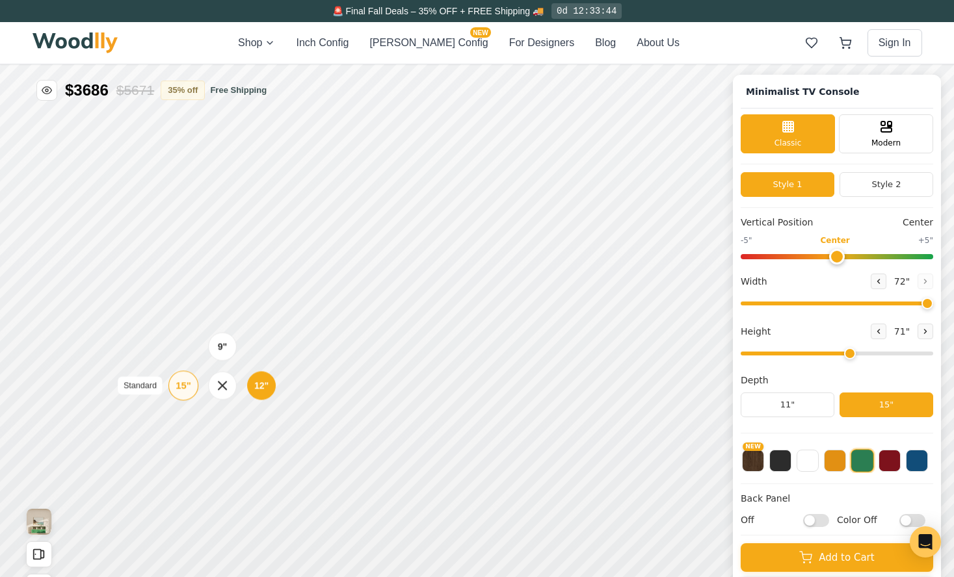
click at [179, 387] on div "15"" at bounding box center [182, 385] width 15 height 14
click at [263, 392] on div "12" Medium" at bounding box center [265, 385] width 30 height 30
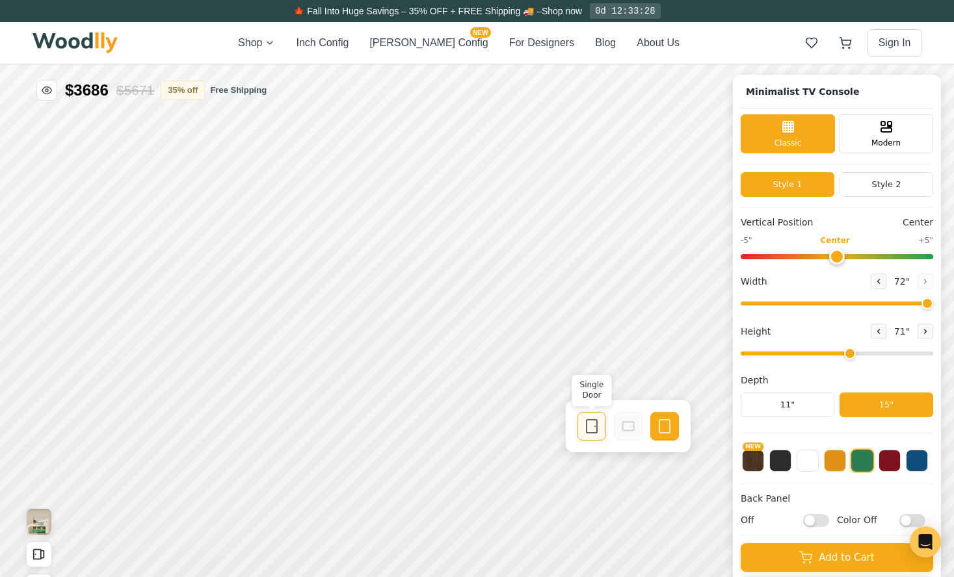
click at [590, 424] on icon at bounding box center [592, 427] width 16 height 16
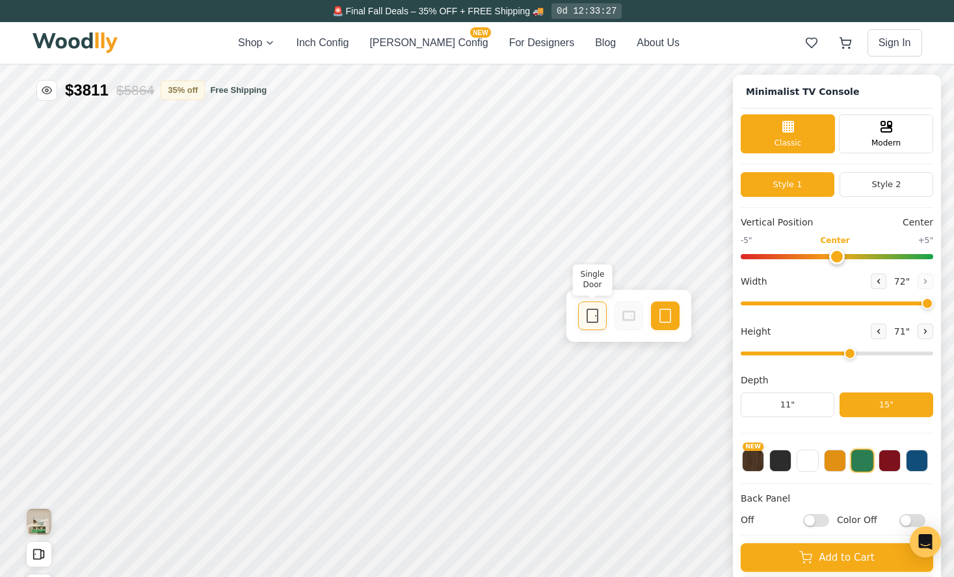
click at [593, 326] on div "Single Door" at bounding box center [592, 316] width 29 height 29
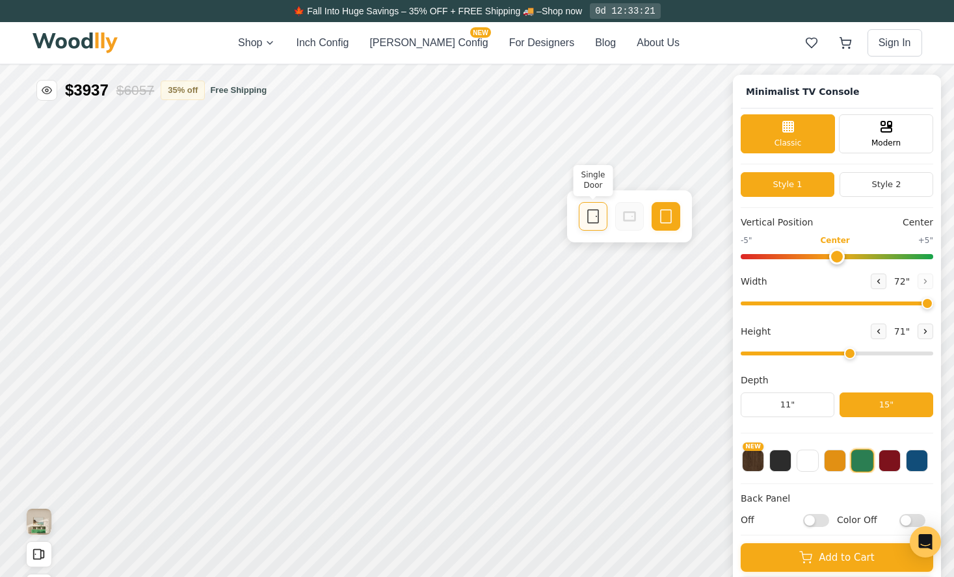
click at [594, 218] on icon at bounding box center [593, 217] width 16 height 16
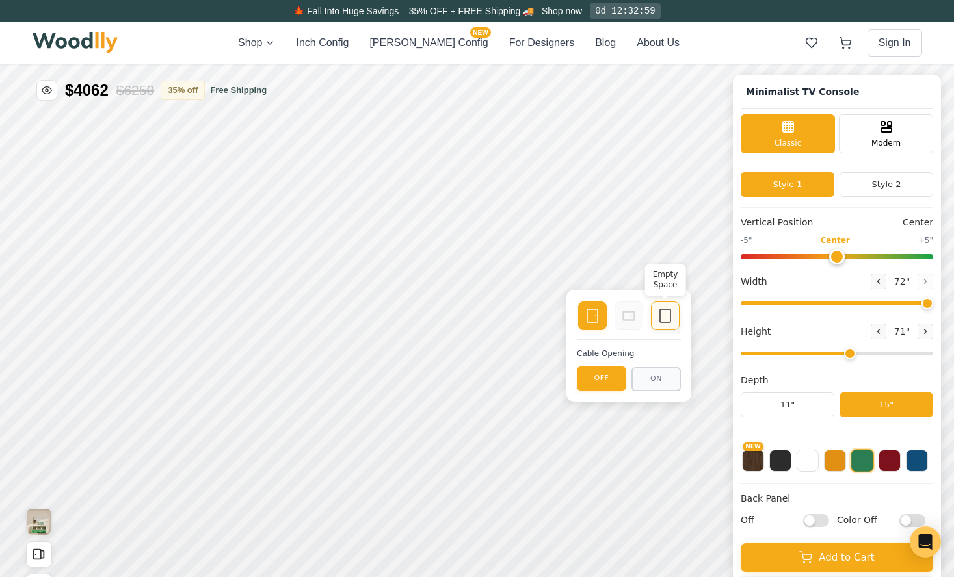
click at [664, 312] on icon at bounding box center [665, 316] width 16 height 16
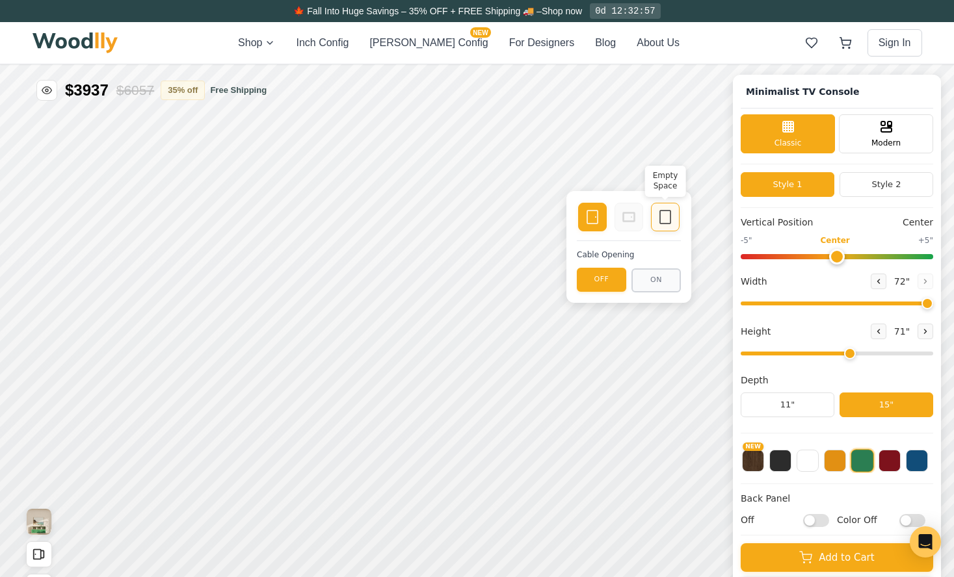
click at [668, 213] on icon at bounding box center [665, 217] width 16 height 16
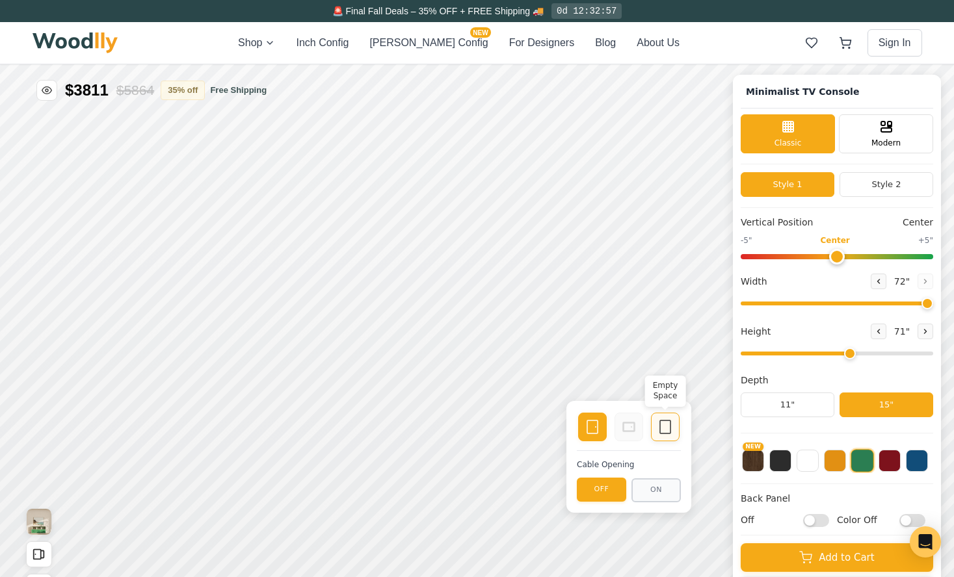
click at [662, 428] on icon at bounding box center [665, 427] width 16 height 16
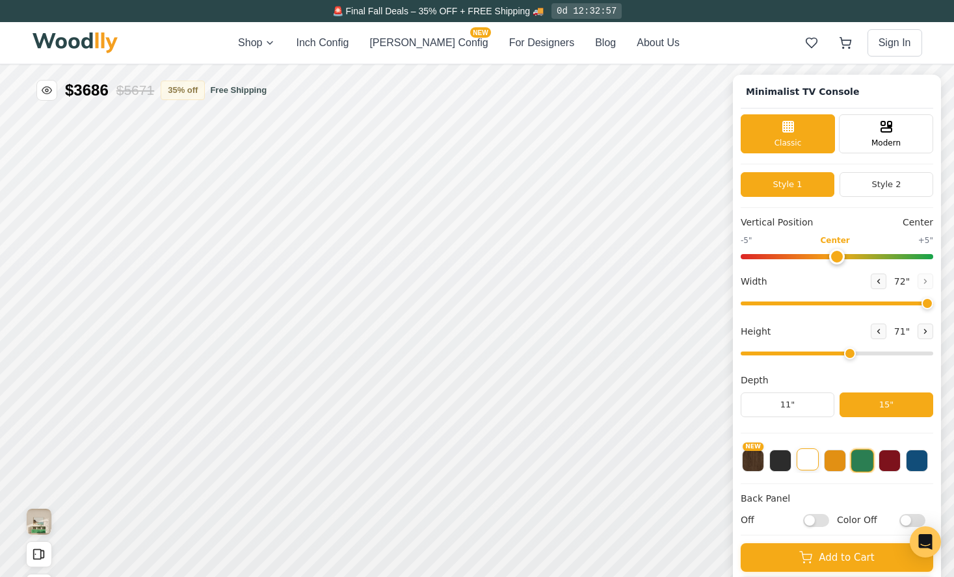
click at [809, 464] on button at bounding box center [807, 459] width 22 height 22
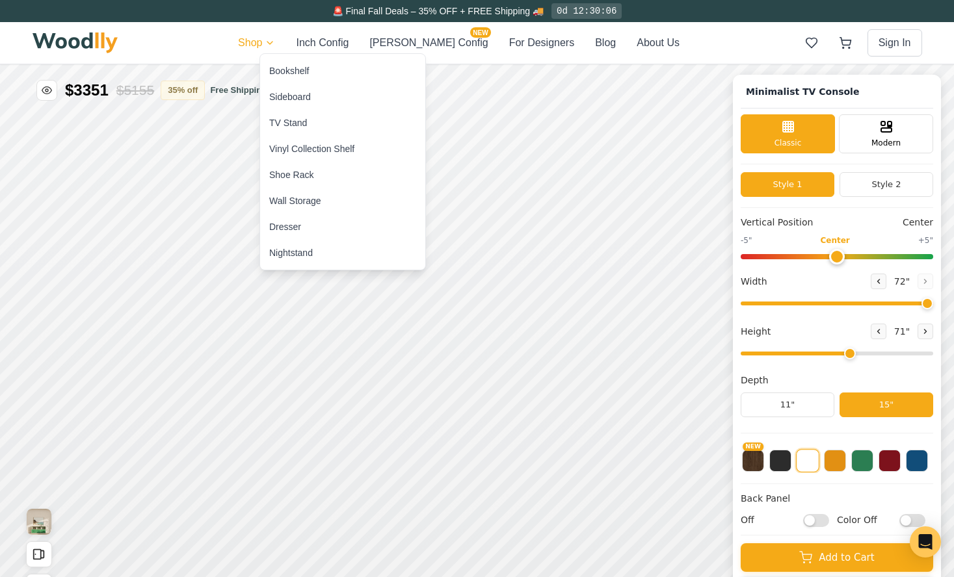
click at [283, 70] on div "Bookshelf" at bounding box center [289, 70] width 40 height 13
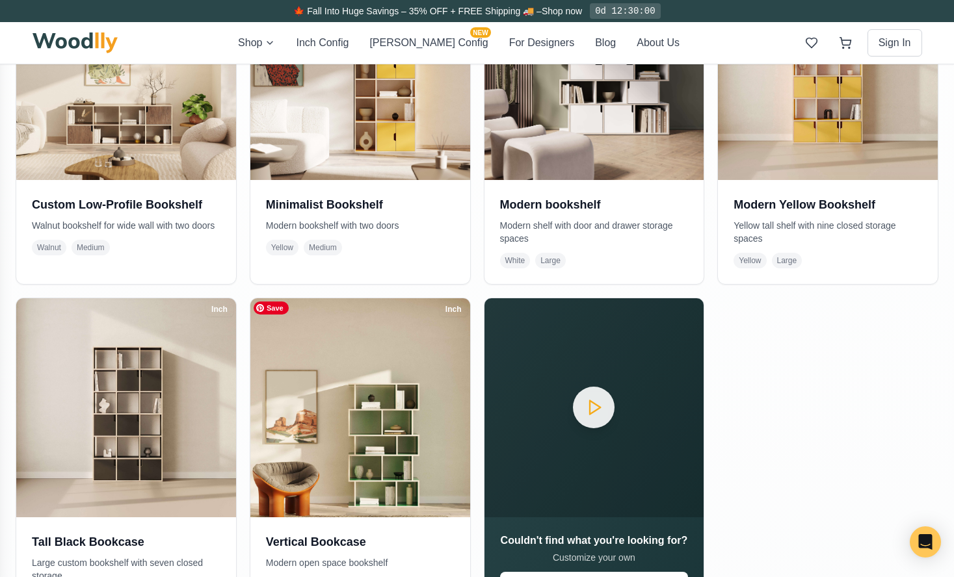
scroll to position [733, 0]
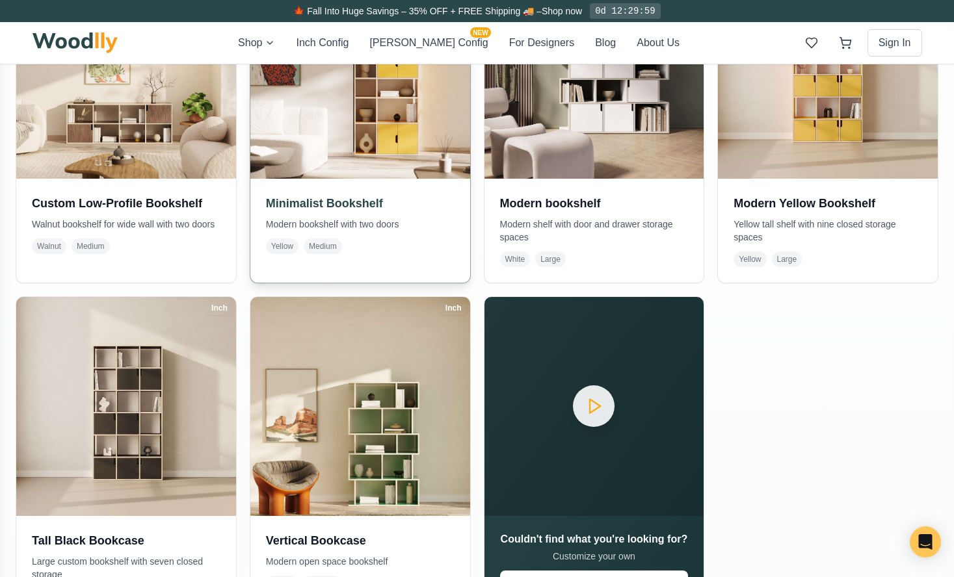
click at [378, 121] on img at bounding box center [359, 68] width 231 height 231
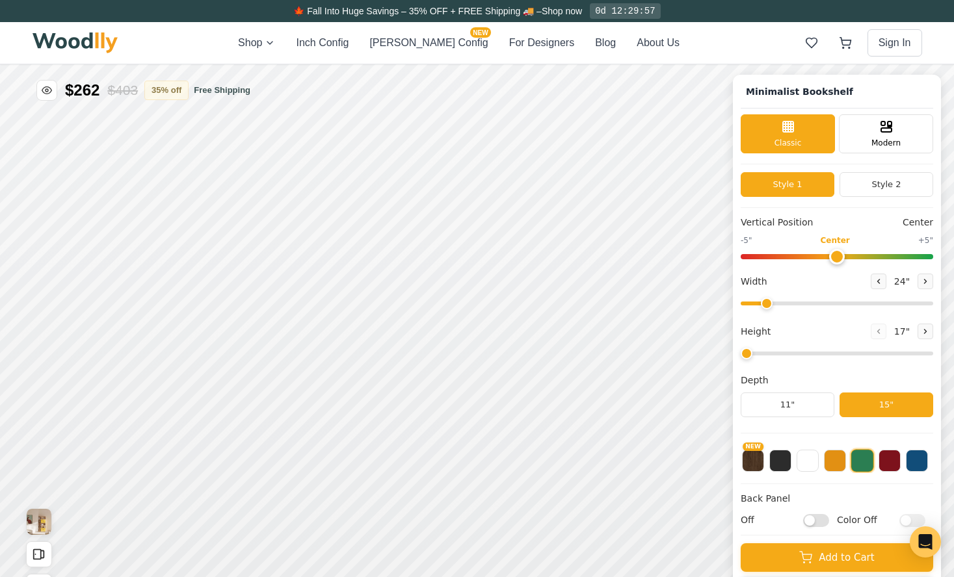
type input "-5"
type input "32"
type input "5"
click at [805, 465] on button at bounding box center [807, 459] width 22 height 22
drag, startPoint x: 793, startPoint y: 306, endPoint x: 805, endPoint y: 306, distance: 12.3
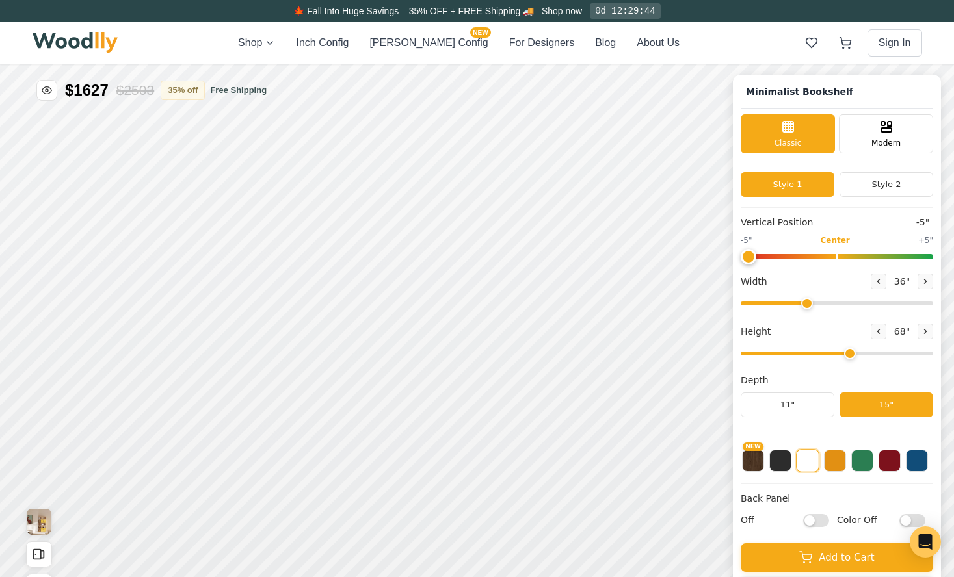
click at [805, 305] on input "range" at bounding box center [836, 304] width 192 height 4
click at [810, 305] on input "range" at bounding box center [836, 304] width 192 height 4
click at [519, 369] on icon at bounding box center [517, 367] width 16 height 16
click at [331, 384] on div "12"" at bounding box center [325, 380] width 15 height 14
click at [248, 380] on div "15"" at bounding box center [247, 380] width 15 height 14
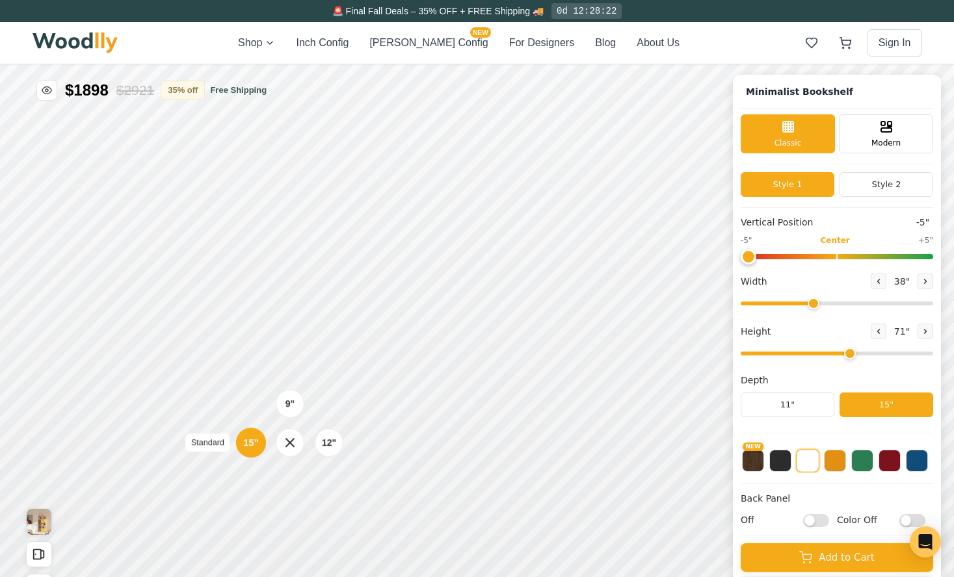
click at [253, 443] on div "15"" at bounding box center [250, 442] width 15 height 14
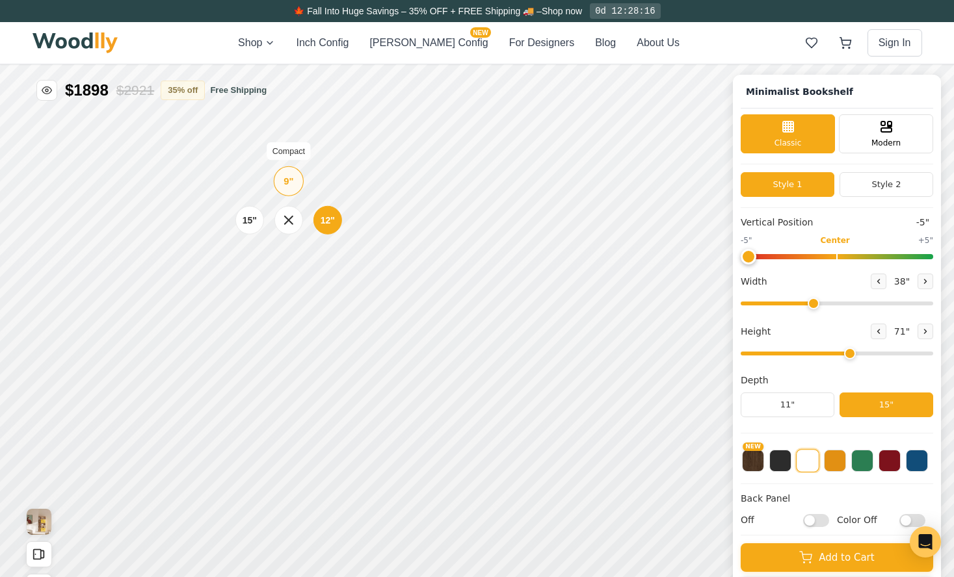
click at [287, 178] on div "9"" at bounding box center [288, 181] width 10 height 14
click at [327, 376] on div "12"" at bounding box center [325, 374] width 15 height 14
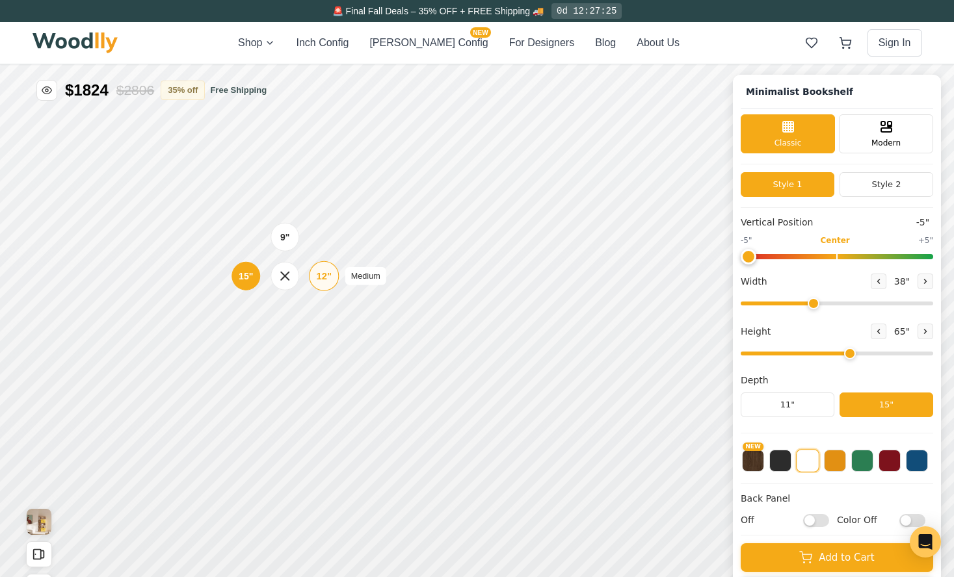
click at [326, 284] on div "12" Medium" at bounding box center [324, 276] width 30 height 30
type input "36"
click at [805, 305] on input "range" at bounding box center [836, 304] width 192 height 4
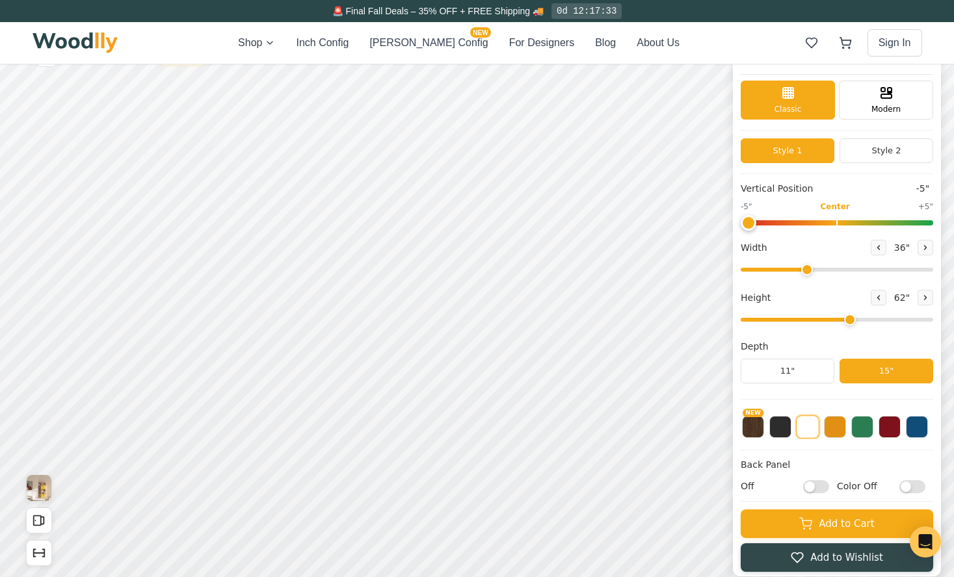
scroll to position [14, 0]
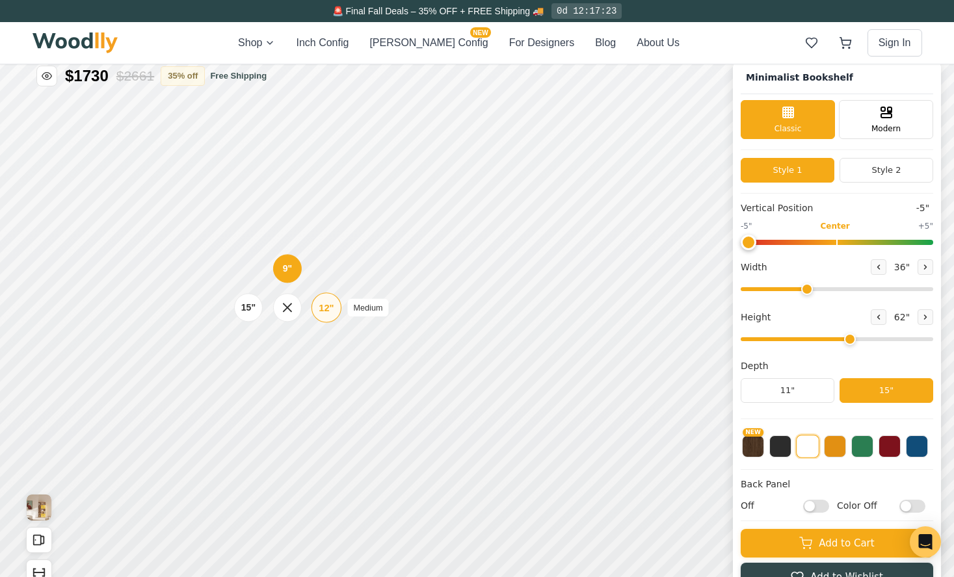
click at [325, 307] on div "12"" at bounding box center [325, 307] width 15 height 14
